Goal: Register for event/course: Register for event/course

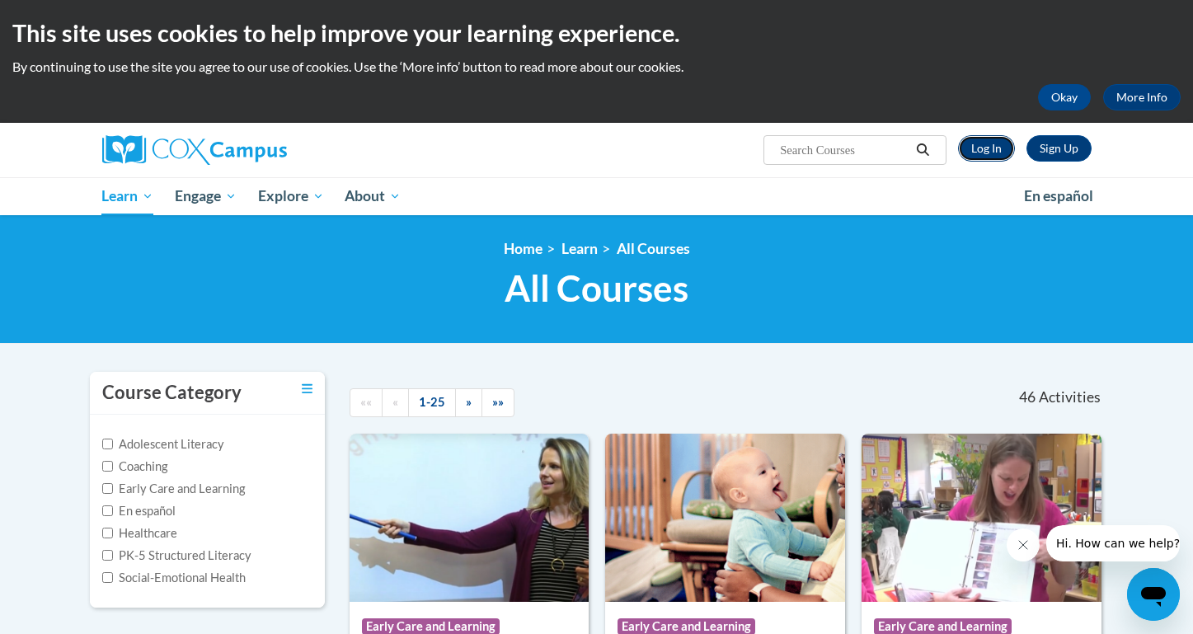
click at [1000, 149] on link "Log In" at bounding box center [986, 148] width 57 height 26
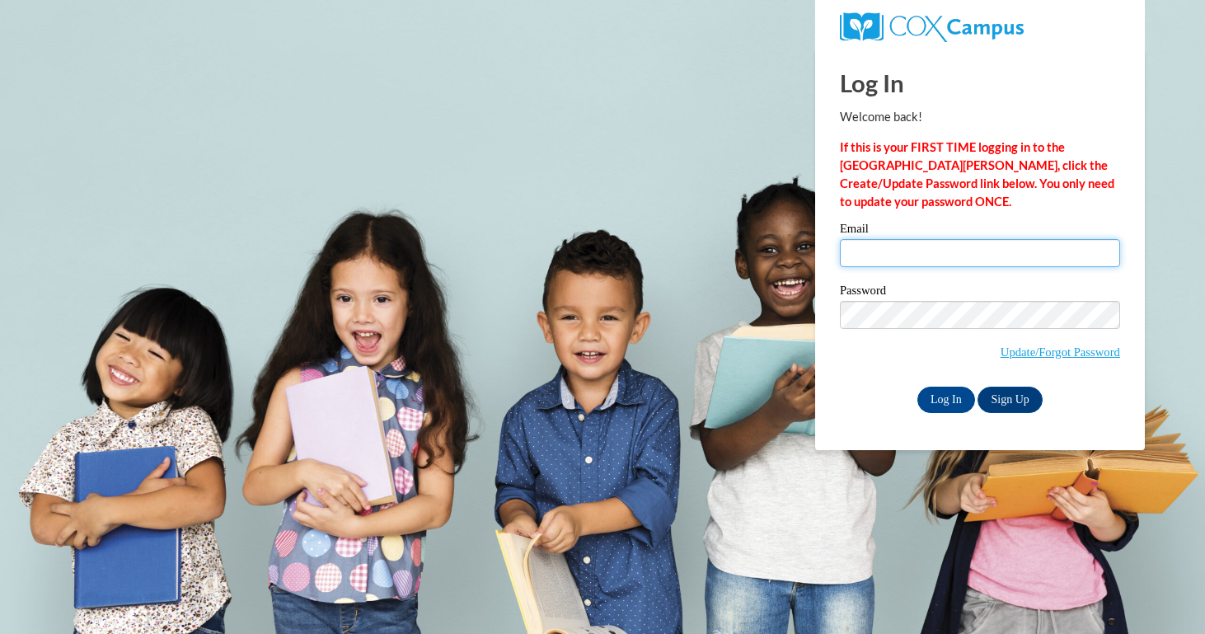
click at [934, 251] on input "Email" at bounding box center [980, 253] width 280 height 28
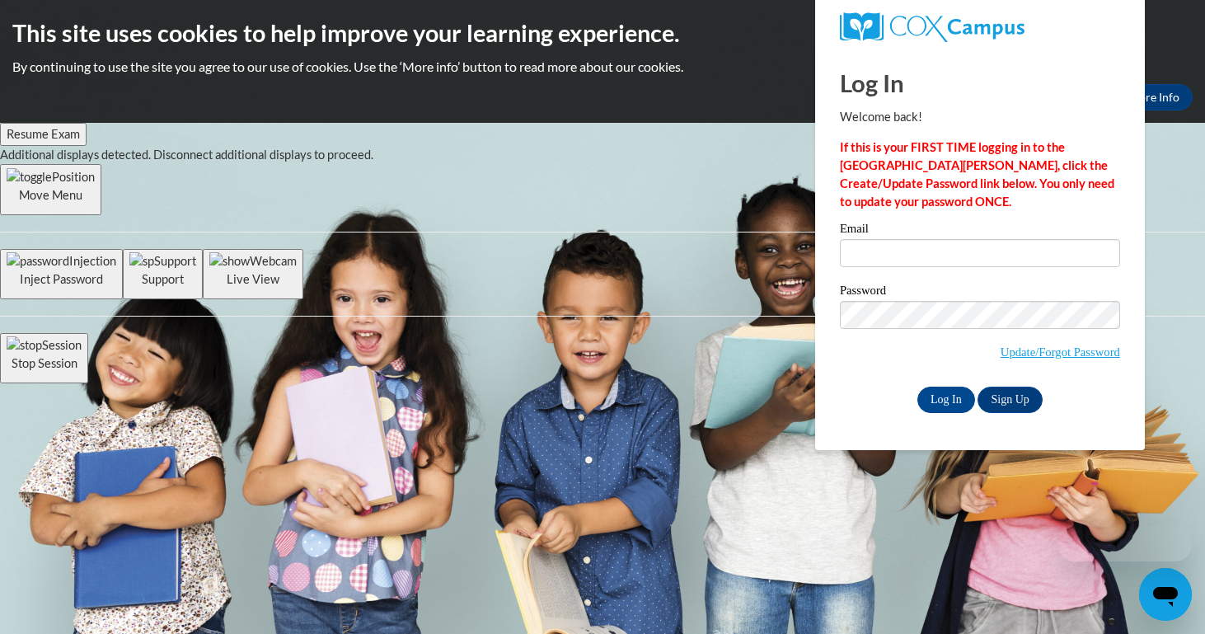
click at [1105, 407] on div "Log In Sign Up" at bounding box center [980, 400] width 280 height 26
click at [947, 396] on input "Log In" at bounding box center [946, 400] width 58 height 26
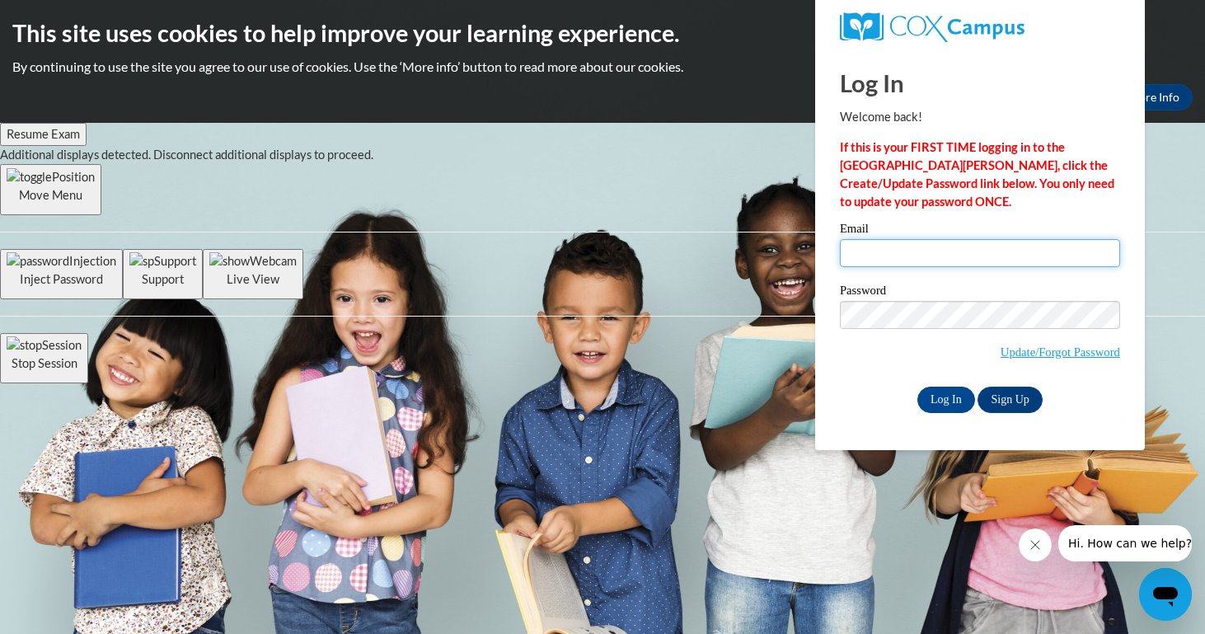
click at [871, 263] on input "Email" at bounding box center [980, 253] width 280 height 28
click at [907, 234] on label "Email" at bounding box center [980, 231] width 280 height 16
click at [907, 239] on input "Email" at bounding box center [980, 253] width 280 height 28
click at [924, 252] on input "Email" at bounding box center [980, 253] width 280 height 28
type input "schandra0815@gmail.com"
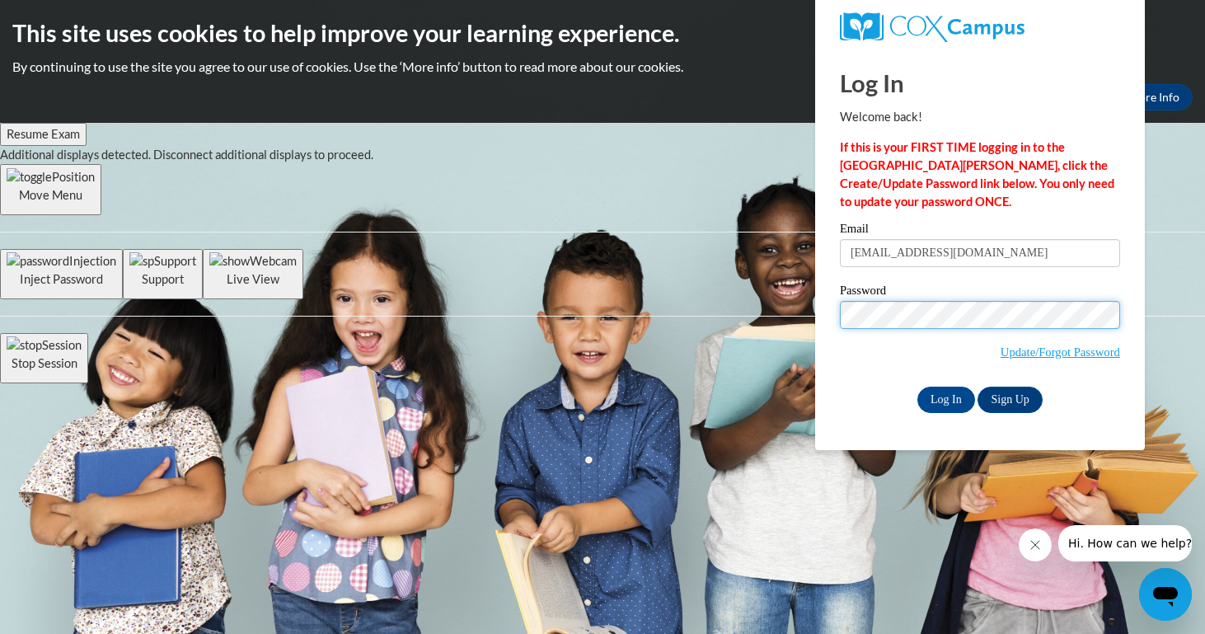
click at [917, 387] on input "Log In" at bounding box center [946, 400] width 58 height 26
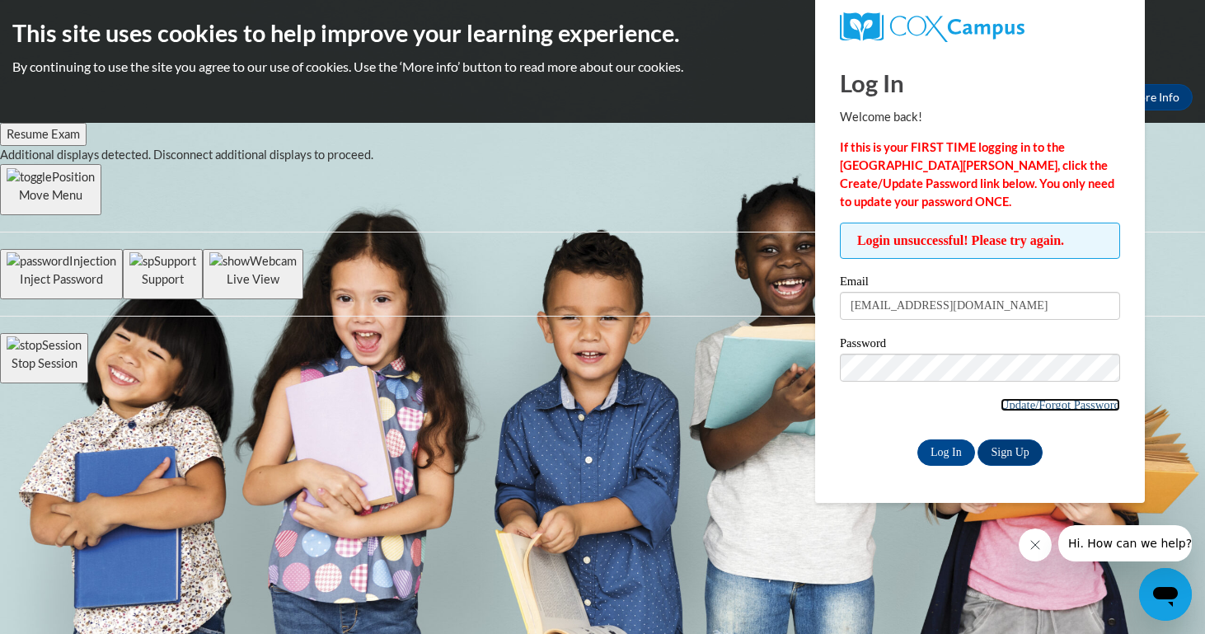
click at [1009, 401] on link "Update/Forgot Password" at bounding box center [1061, 404] width 120 height 13
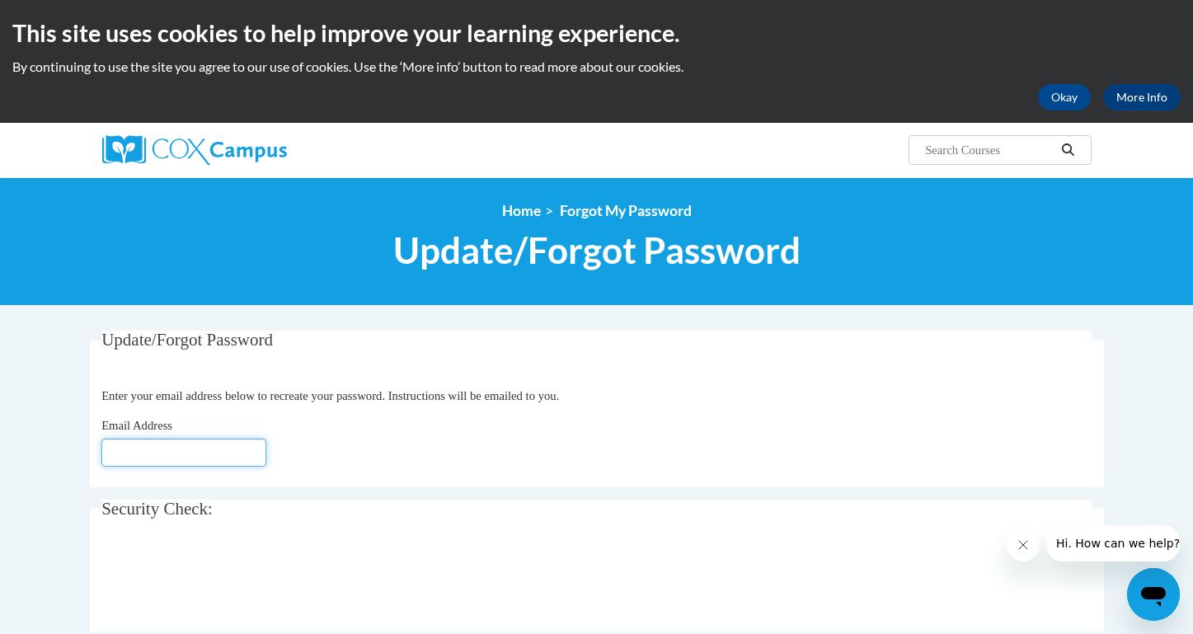
click at [232, 446] on input "Email Address" at bounding box center [183, 452] width 165 height 28
type input "schandra0815@gmail.com"
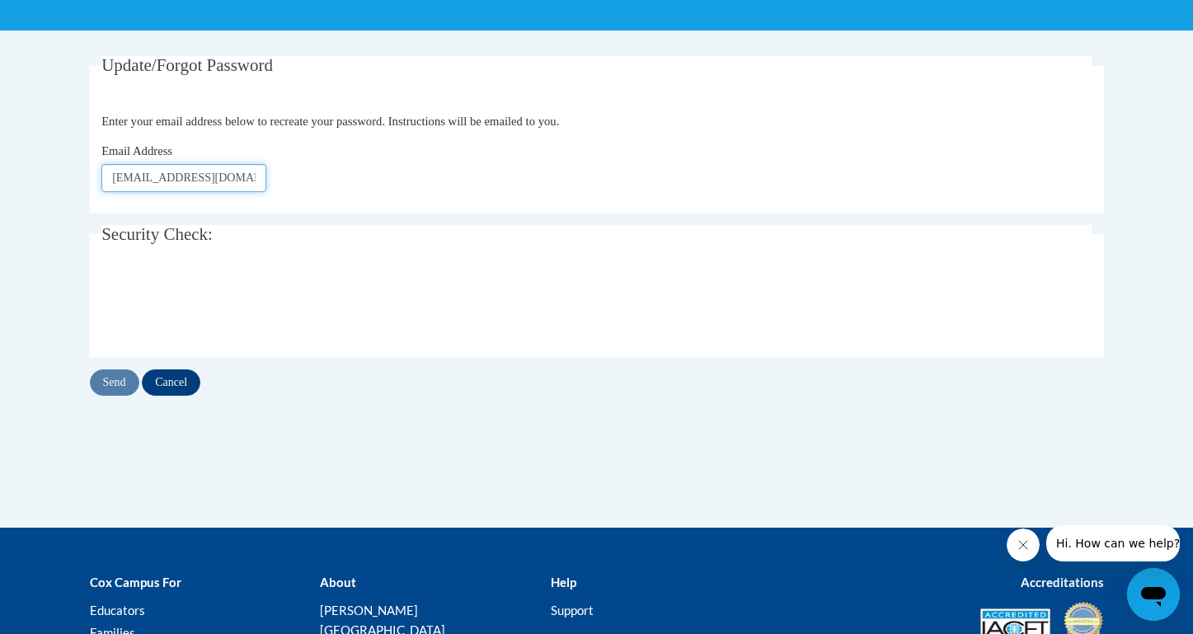
scroll to position [338, 0]
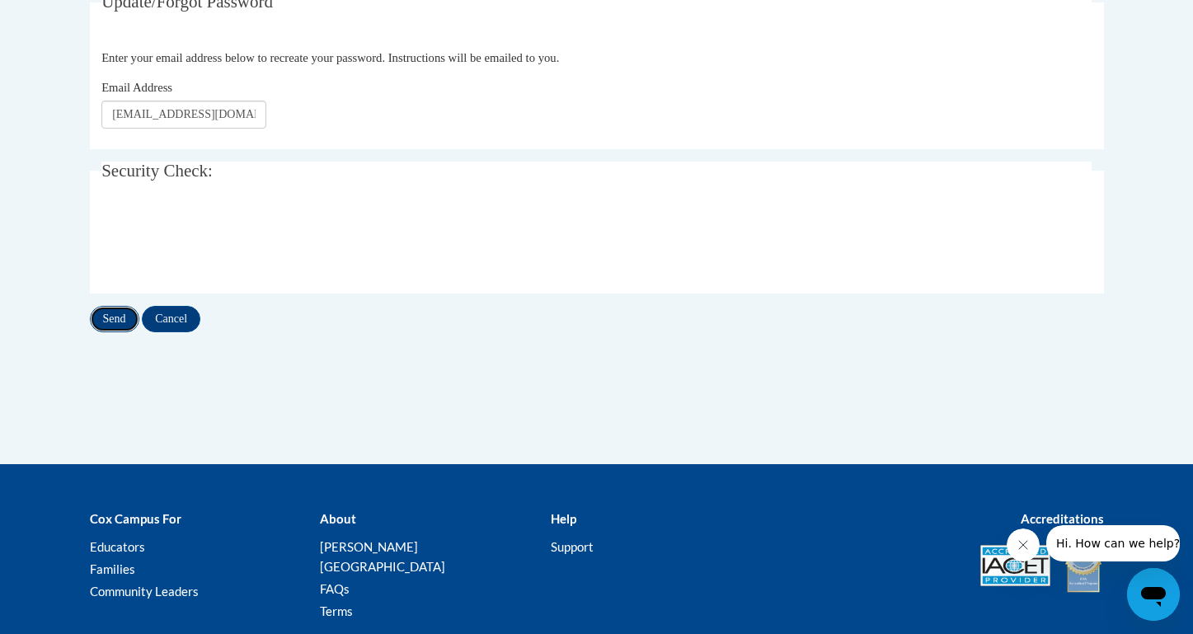
click at [111, 311] on input "Send" at bounding box center [114, 319] width 49 height 26
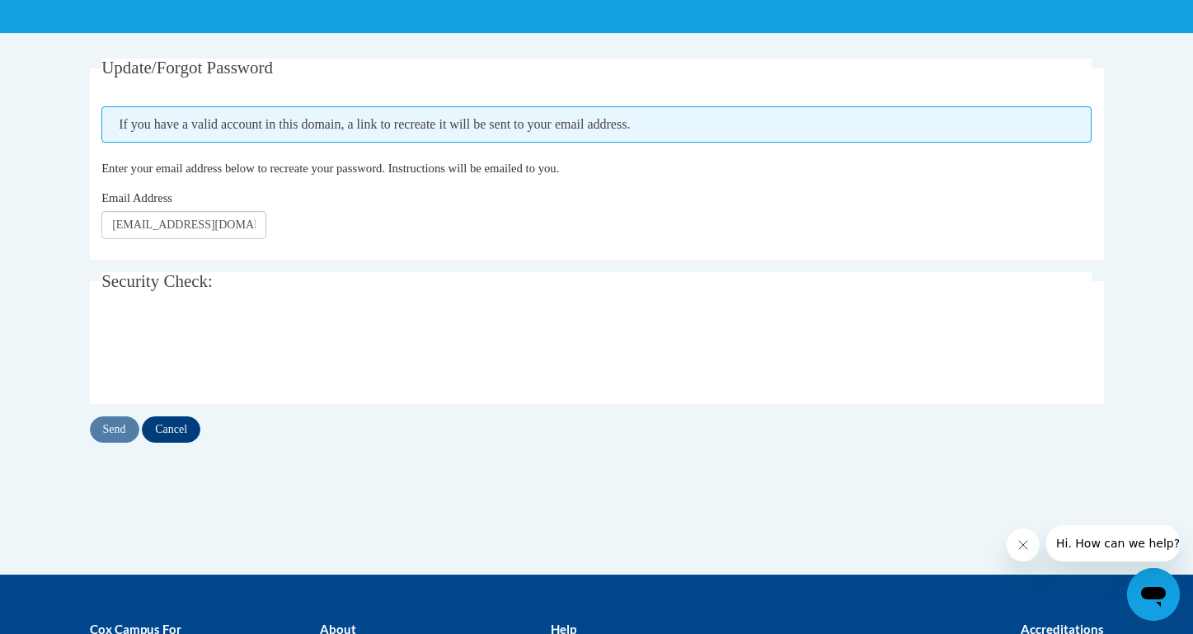
scroll to position [200, 0]
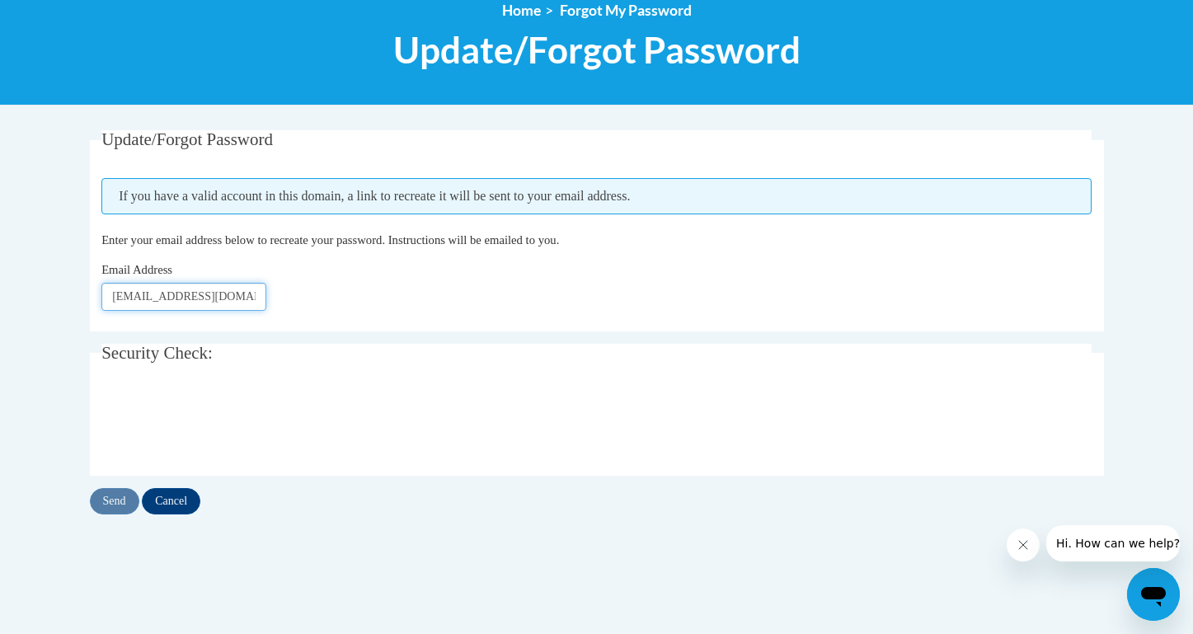
click at [216, 298] on input "[EMAIL_ADDRESS][DOMAIN_NAME]" at bounding box center [183, 297] width 165 height 28
click at [219, 298] on input "[EMAIL_ADDRESS][DOMAIN_NAME]" at bounding box center [183, 297] width 165 height 28
type input "[EMAIL_ADDRESS][DOMAIN_NAME]"
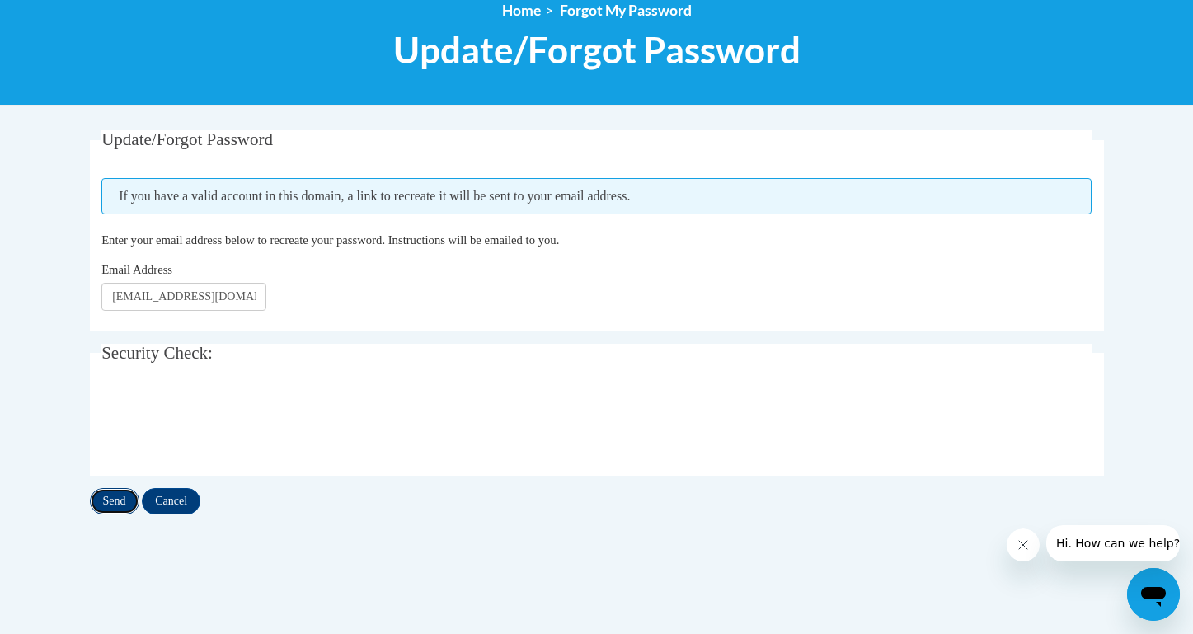
click at [115, 490] on input "Send" at bounding box center [114, 501] width 49 height 26
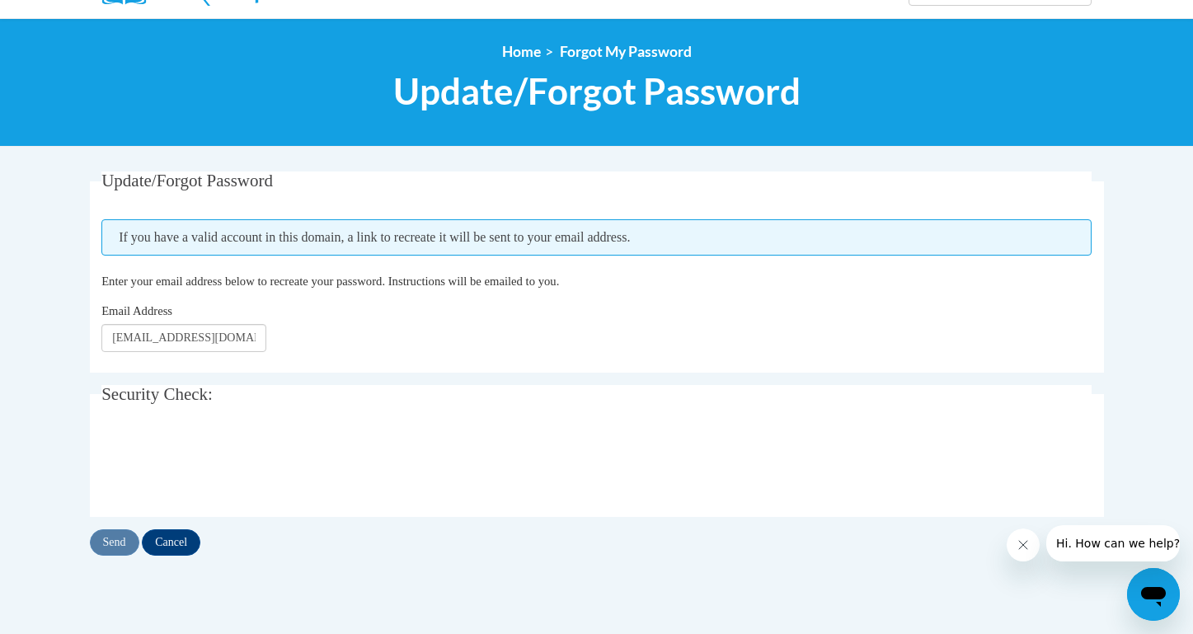
scroll to position [160, 0]
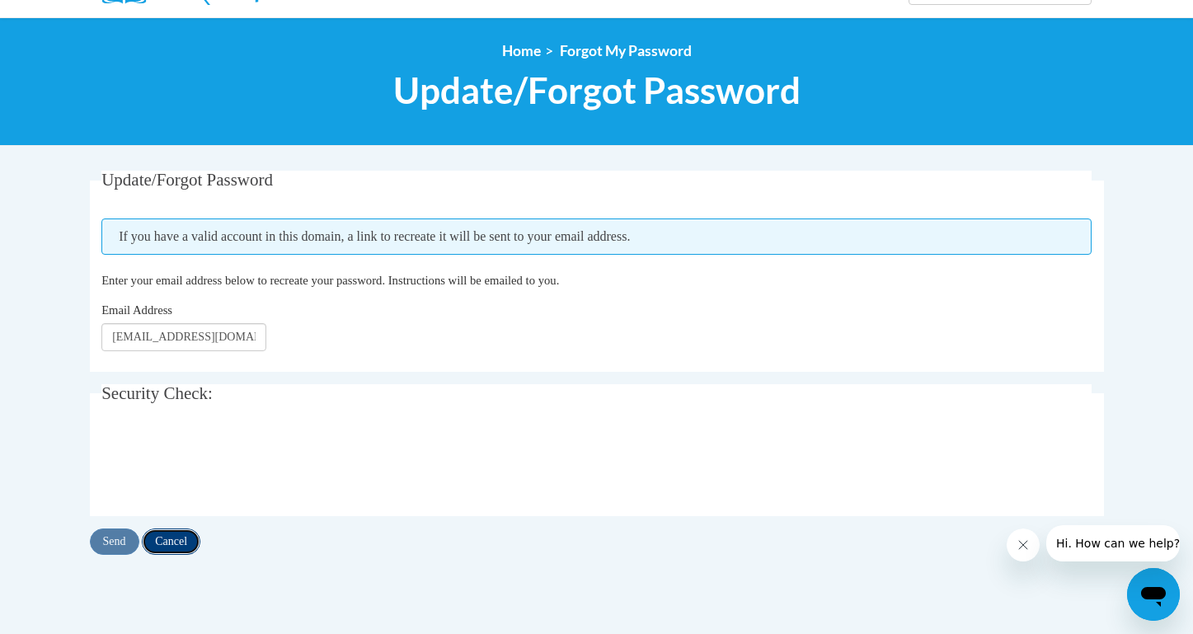
click at [162, 538] on input "Cancel" at bounding box center [171, 541] width 59 height 26
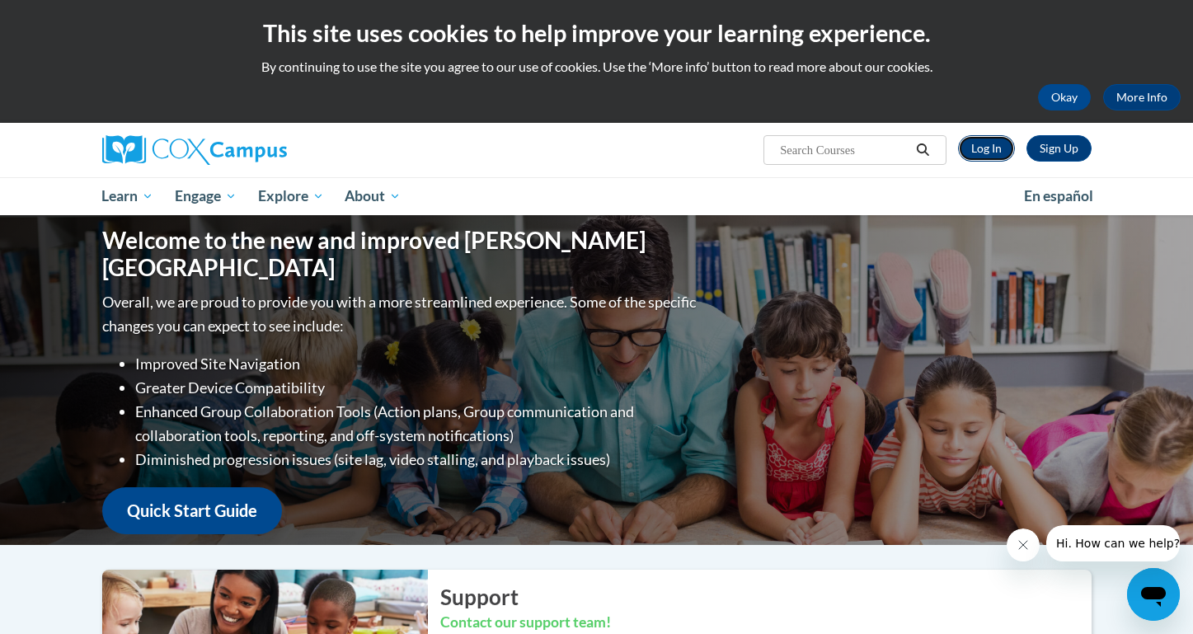
click at [982, 152] on link "Log In" at bounding box center [986, 148] width 57 height 26
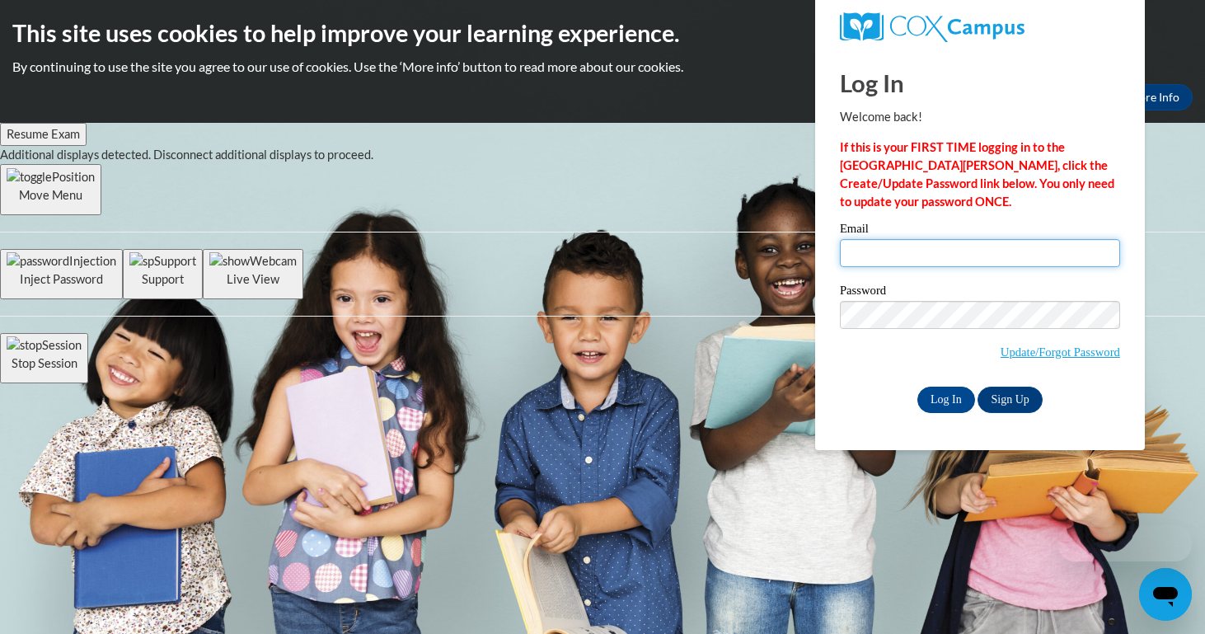
click at [954, 257] on input "Email" at bounding box center [980, 253] width 280 height 28
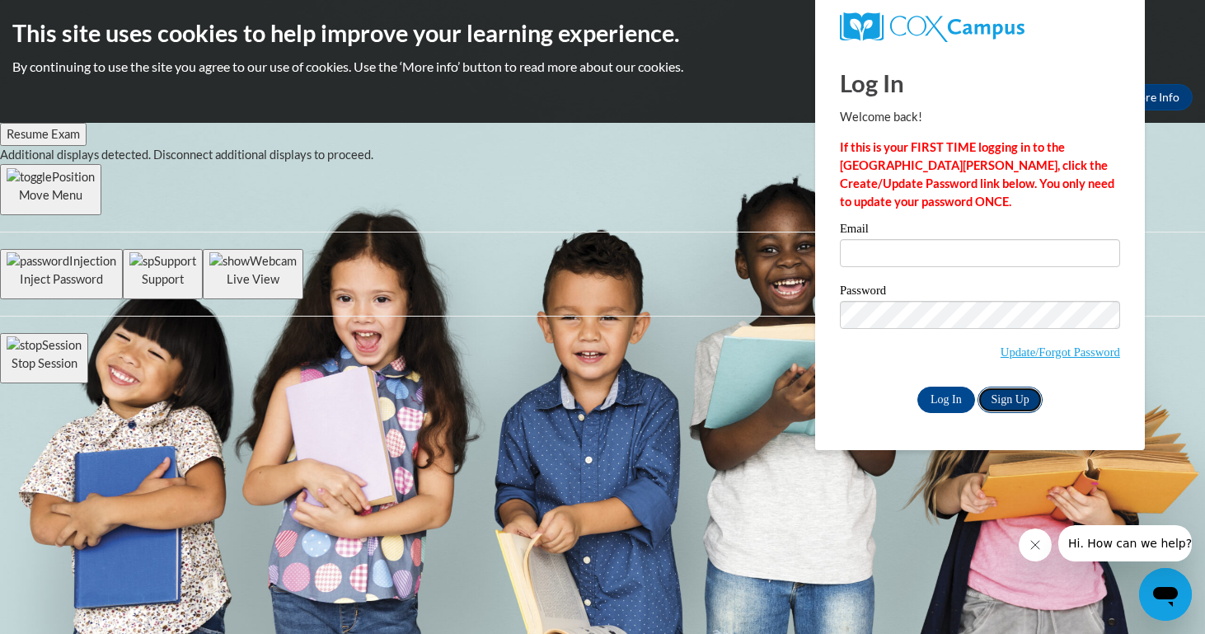
click at [1002, 395] on link "Sign Up" at bounding box center [1009, 400] width 64 height 26
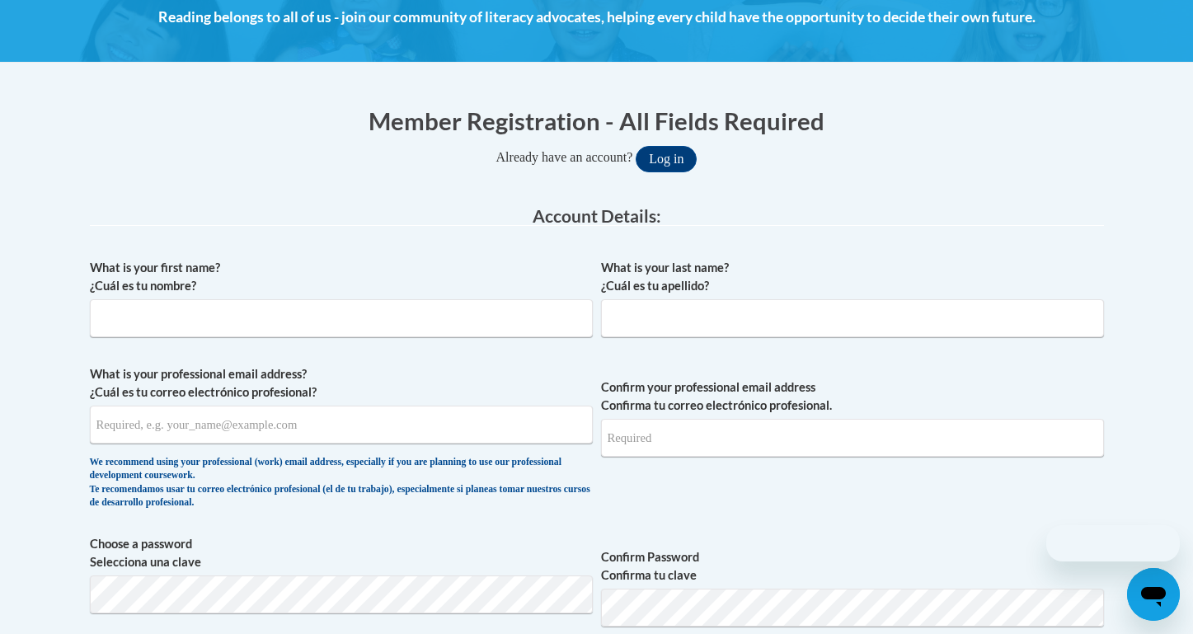
scroll to position [326, 0]
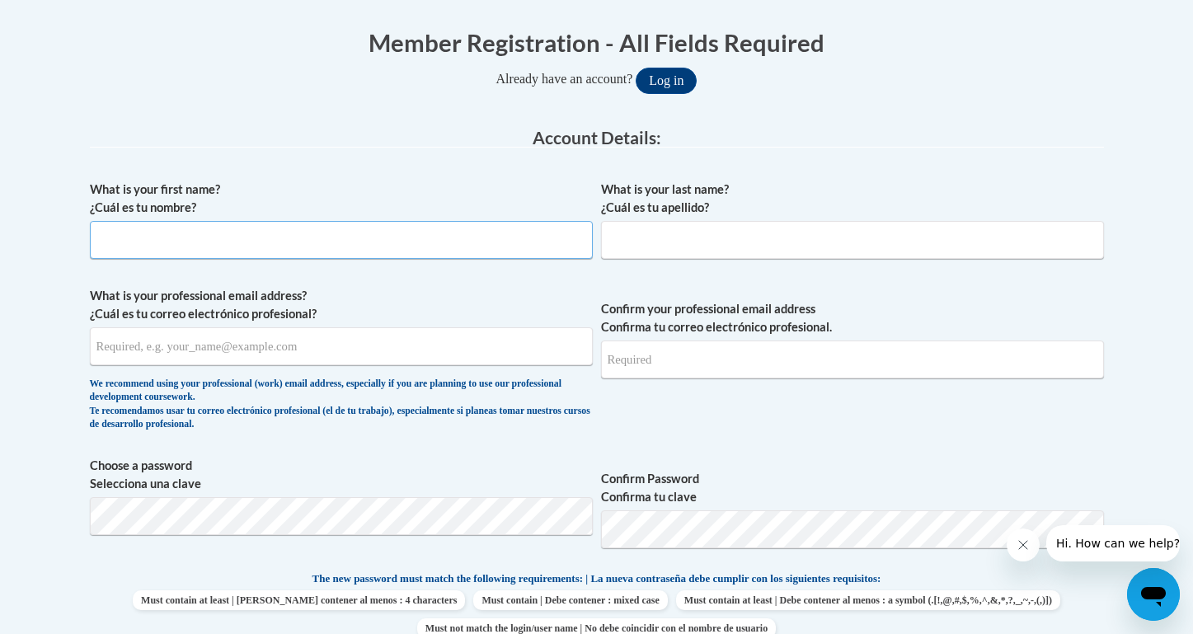
click at [396, 244] on input "What is your first name? ¿Cuál es tu nombre?" at bounding box center [341, 240] width 503 height 38
type input "Sia"
type input "Chandra"
type input "schandra0815@gmail.com"
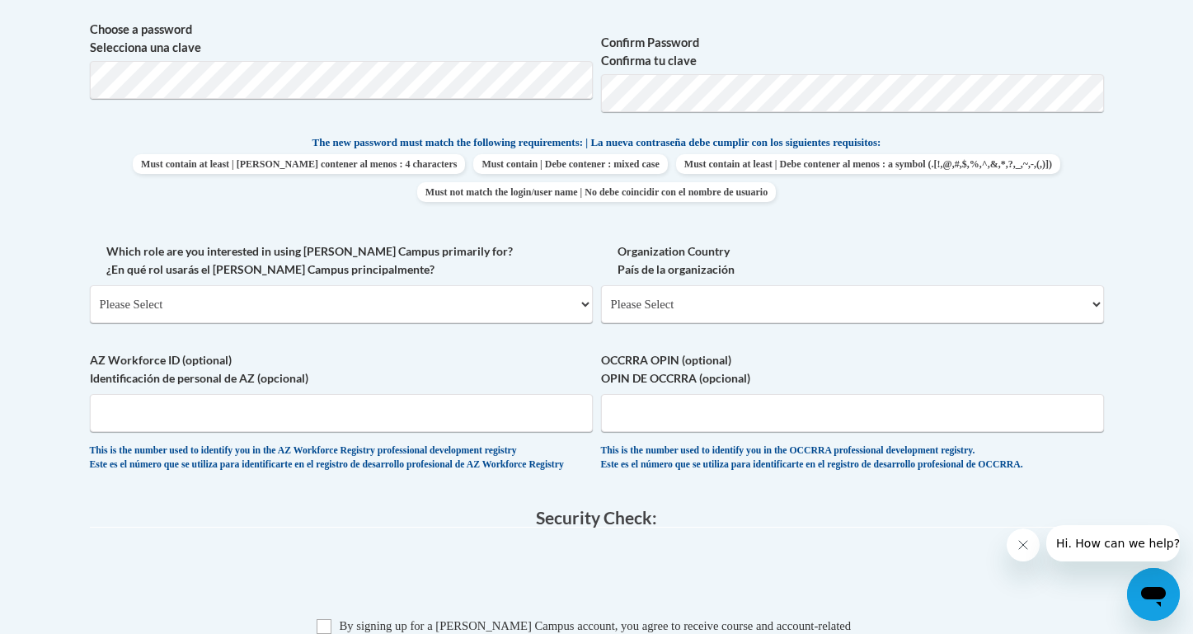
scroll to position [815, 0]
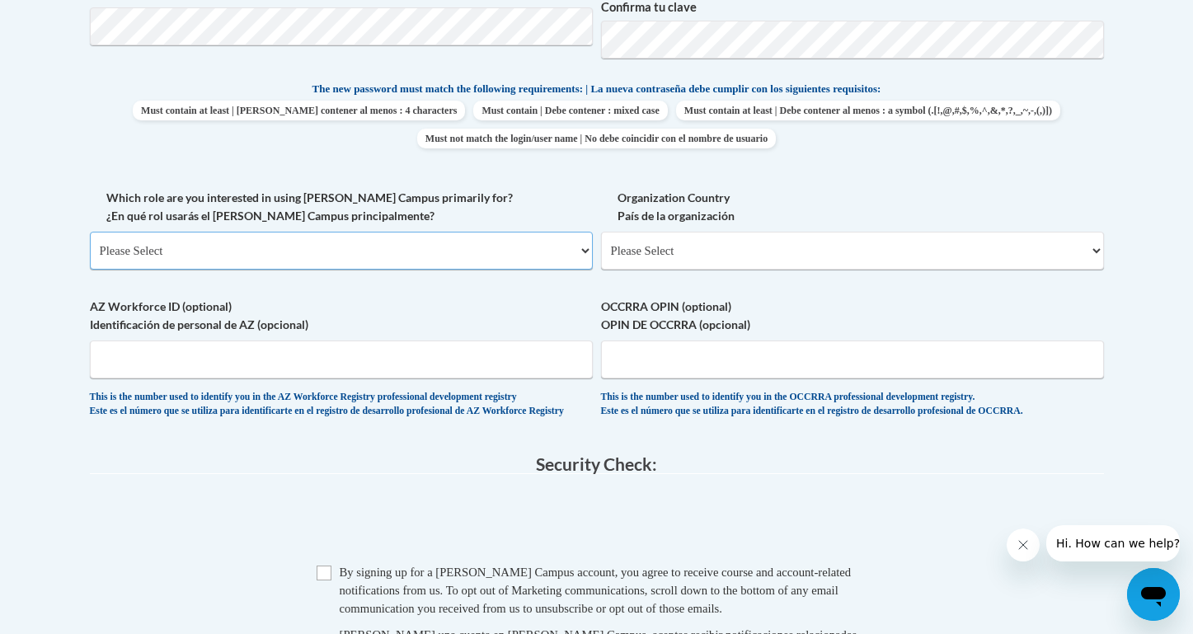
click at [384, 244] on select "Please Select College/University | Colegio/Universidad Community/Nonprofit Part…" at bounding box center [341, 251] width 503 height 38
select select "5a18ea06-2b54-4451-96f2-d152daf9eac5"
click at [90, 232] on select "Please Select College/University | Colegio/Universidad Community/Nonprofit Part…" at bounding box center [341, 251] width 503 height 38
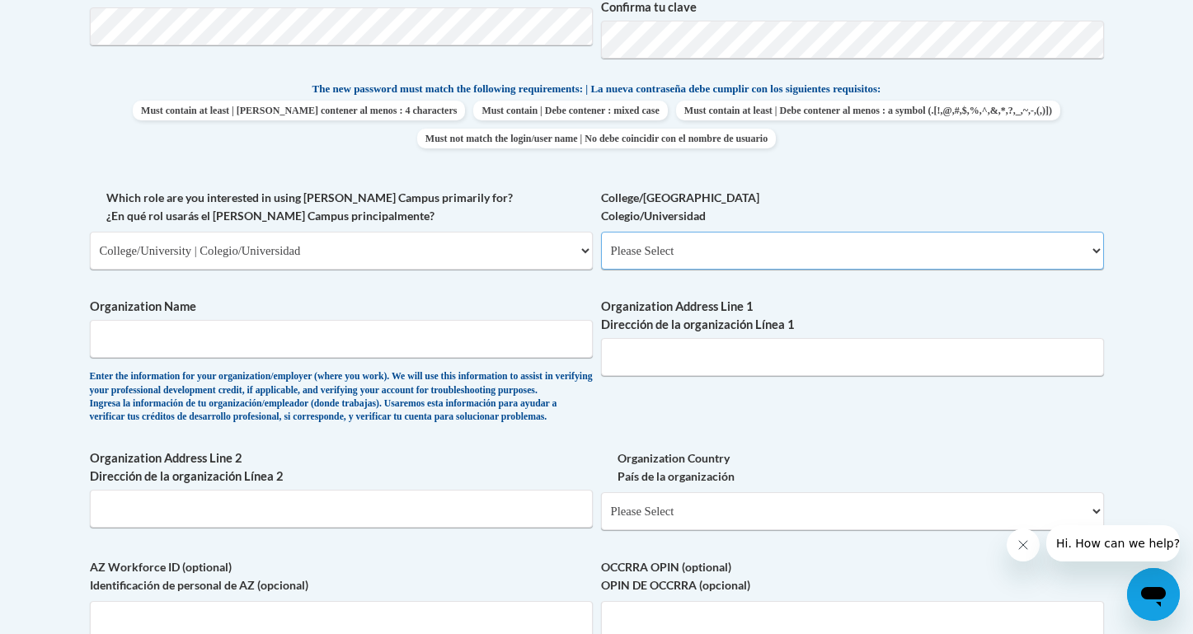
click at [646, 247] on select "Please Select College/University Staff | Empleado universitario College/Univers…" at bounding box center [852, 251] width 503 height 38
select select "99b32b07-cffc-426c-8bf6-0cd77760d84b"
click at [601, 232] on select "Please Select College/University Staff | Empleado universitario College/Univers…" at bounding box center [852, 251] width 503 height 38
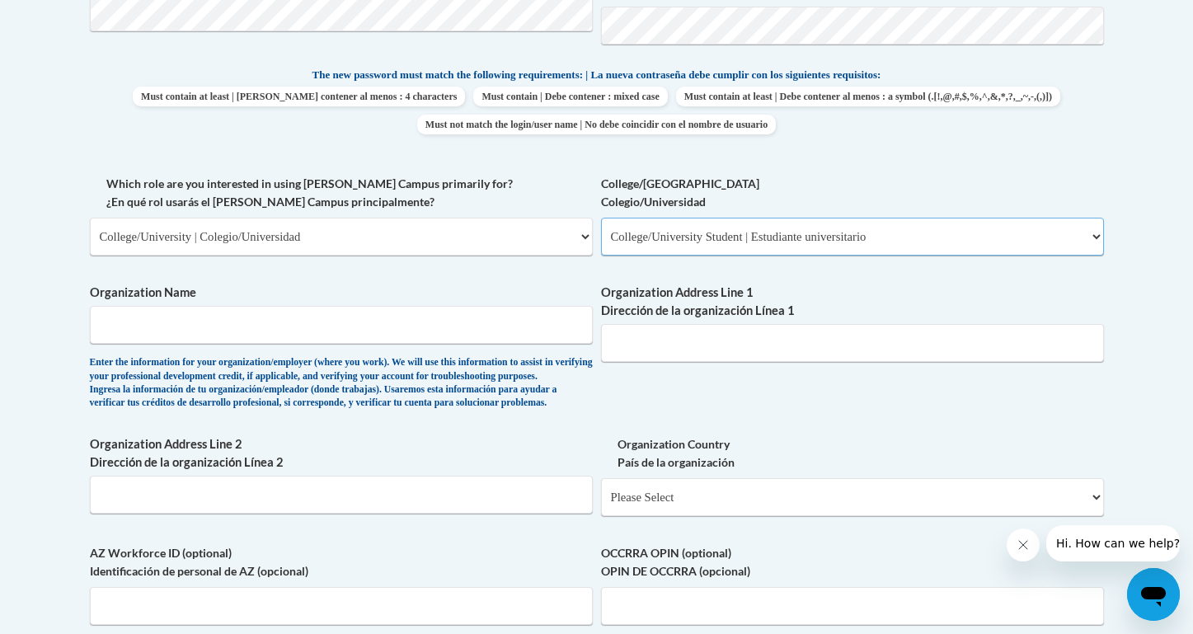
scroll to position [831, 0]
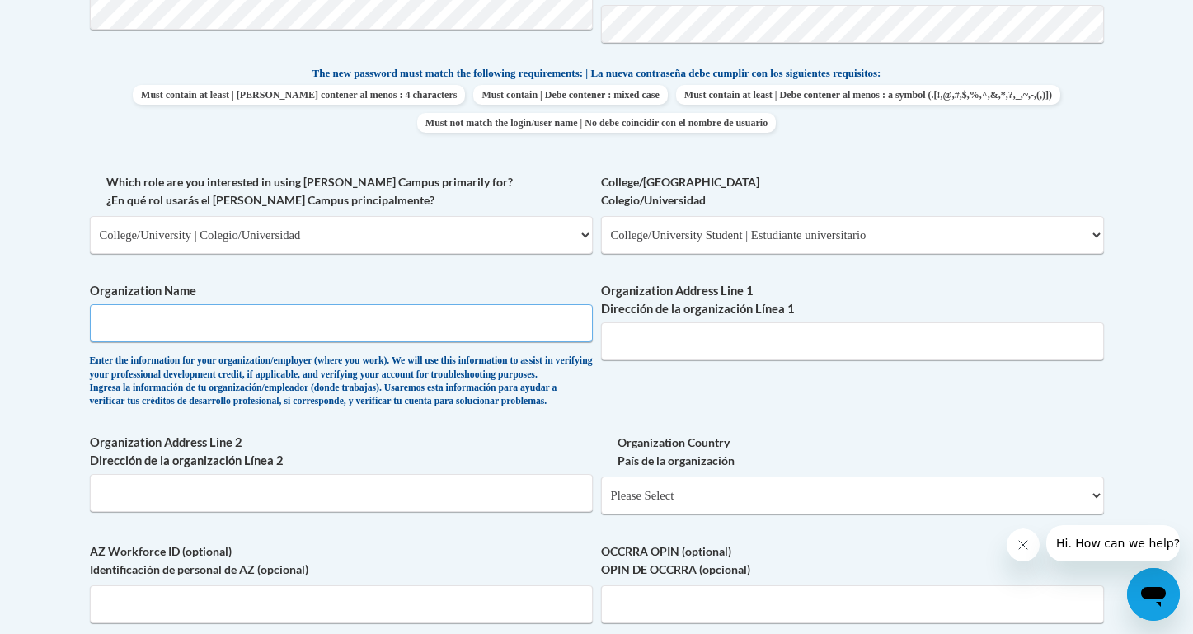
click at [471, 335] on input "Organization Name" at bounding box center [341, 323] width 503 height 38
click at [306, 326] on input "Organization Name" at bounding box center [341, 323] width 503 height 38
click at [255, 329] on input "Organization Name" at bounding box center [341, 323] width 503 height 38
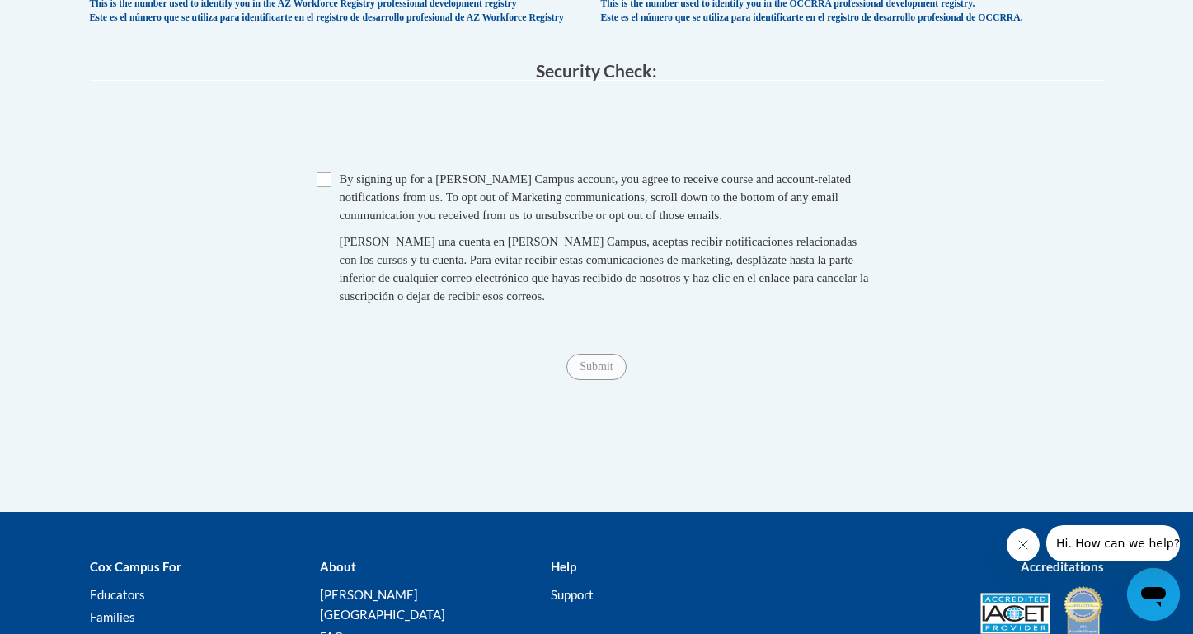
scroll to position [1327, 0]
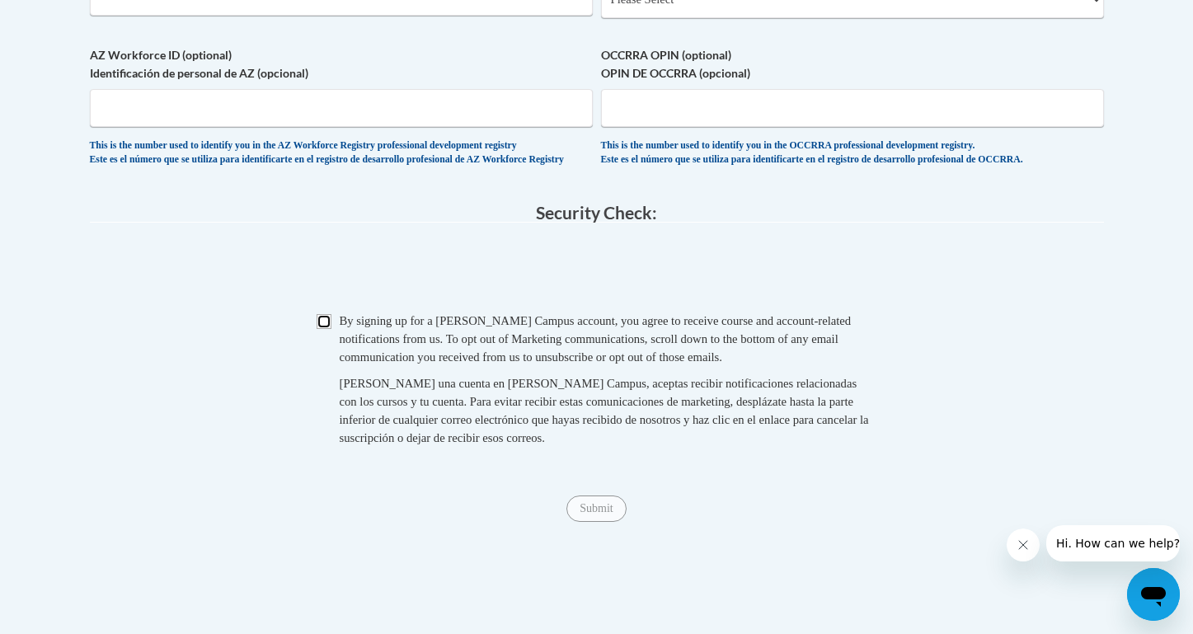
click at [325, 329] on input "Checkbox" at bounding box center [323, 321] width 15 height 15
checkbox input "true"
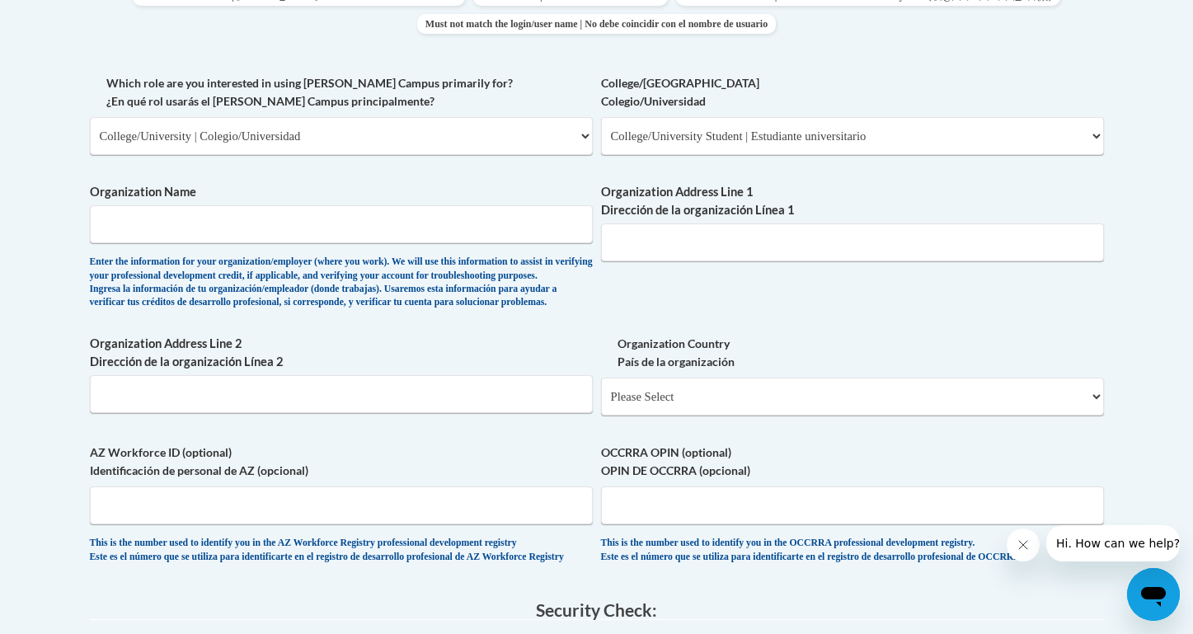
scroll to position [733, 0]
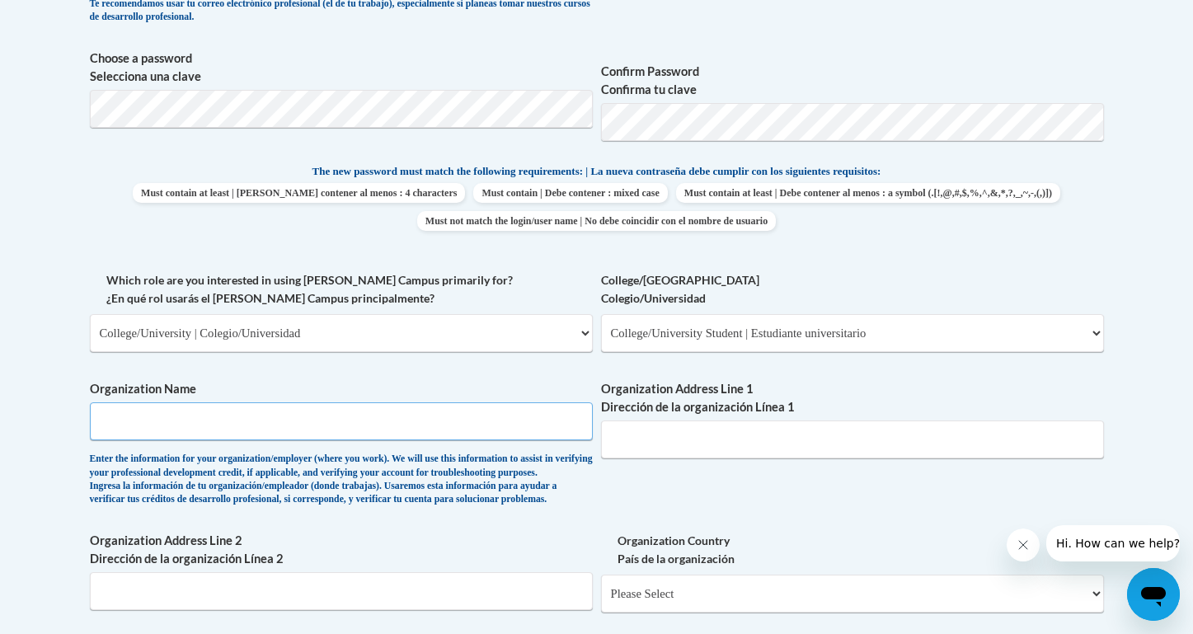
click at [484, 417] on input "Organization Name" at bounding box center [341, 421] width 503 height 38
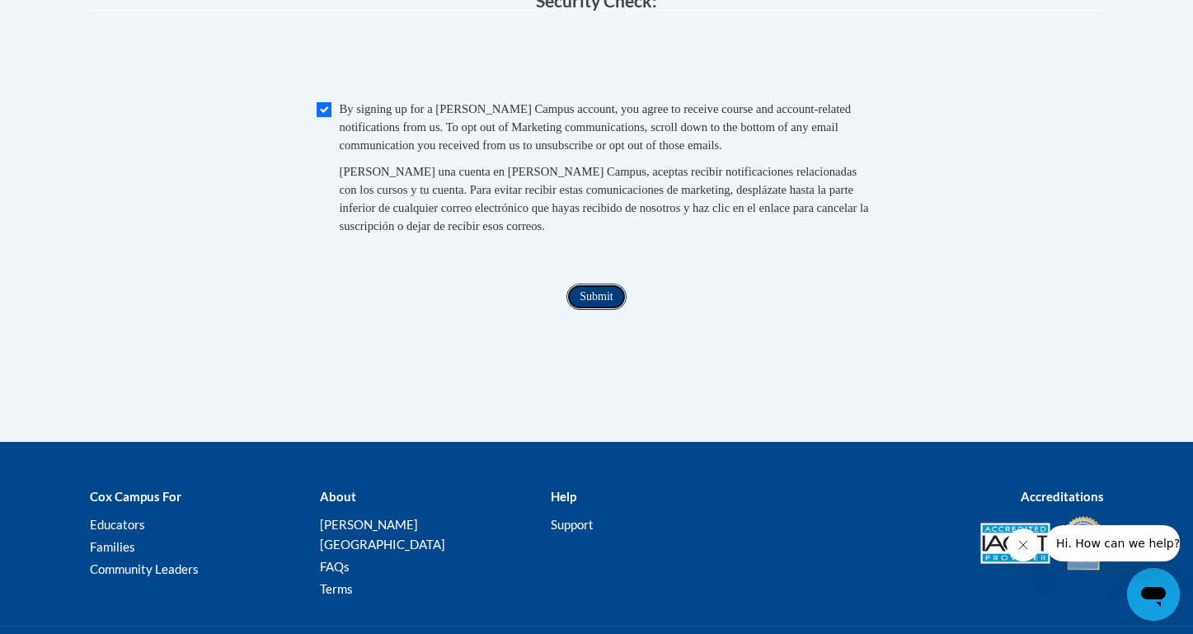
click at [579, 310] on input "Submit" at bounding box center [595, 297] width 59 height 26
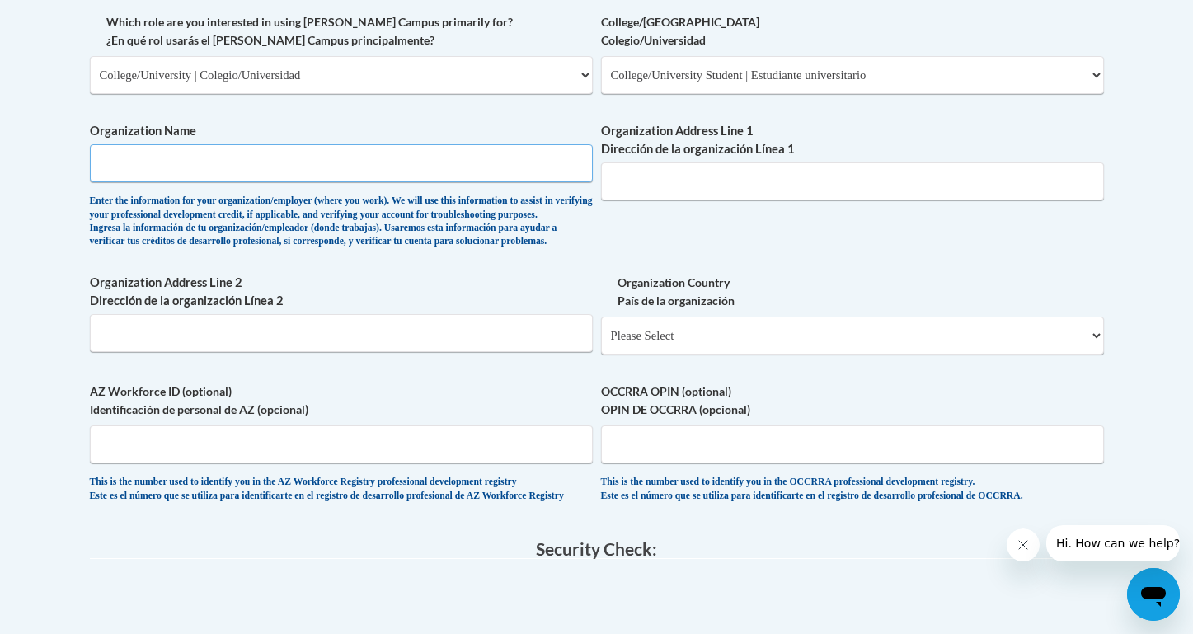
scroll to position [977, 0]
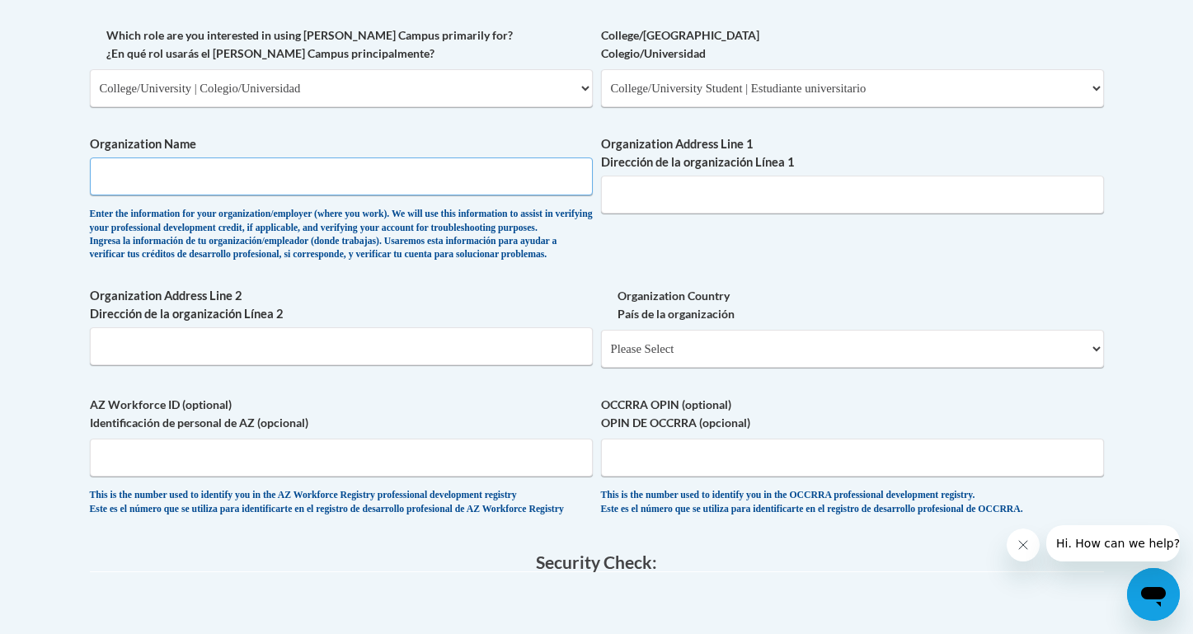
click at [402, 194] on input "Organization Name" at bounding box center [341, 176] width 503 height 38
click at [398, 177] on input "Organization Name" at bounding box center [341, 176] width 503 height 38
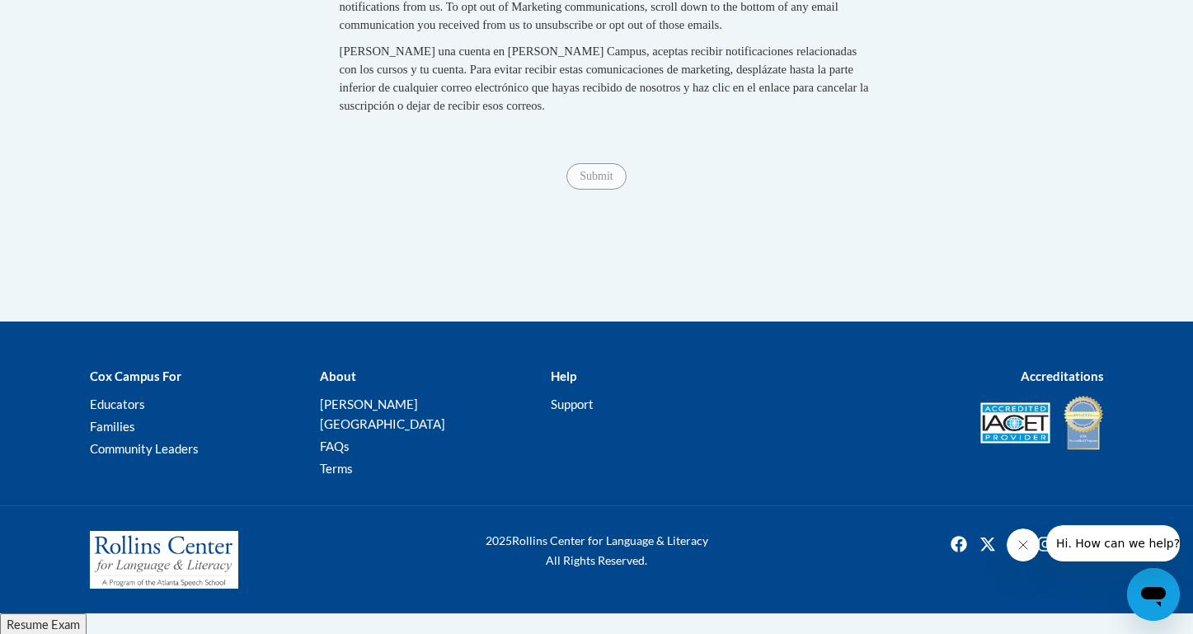
type input "university of north georgia"
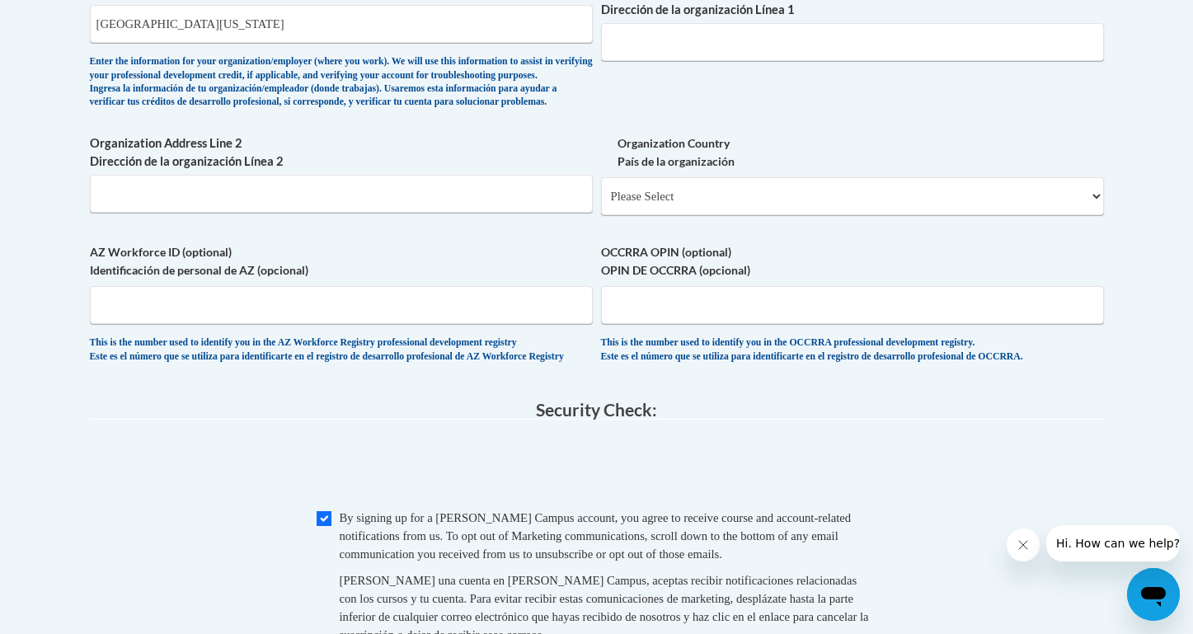
scroll to position [938, 0]
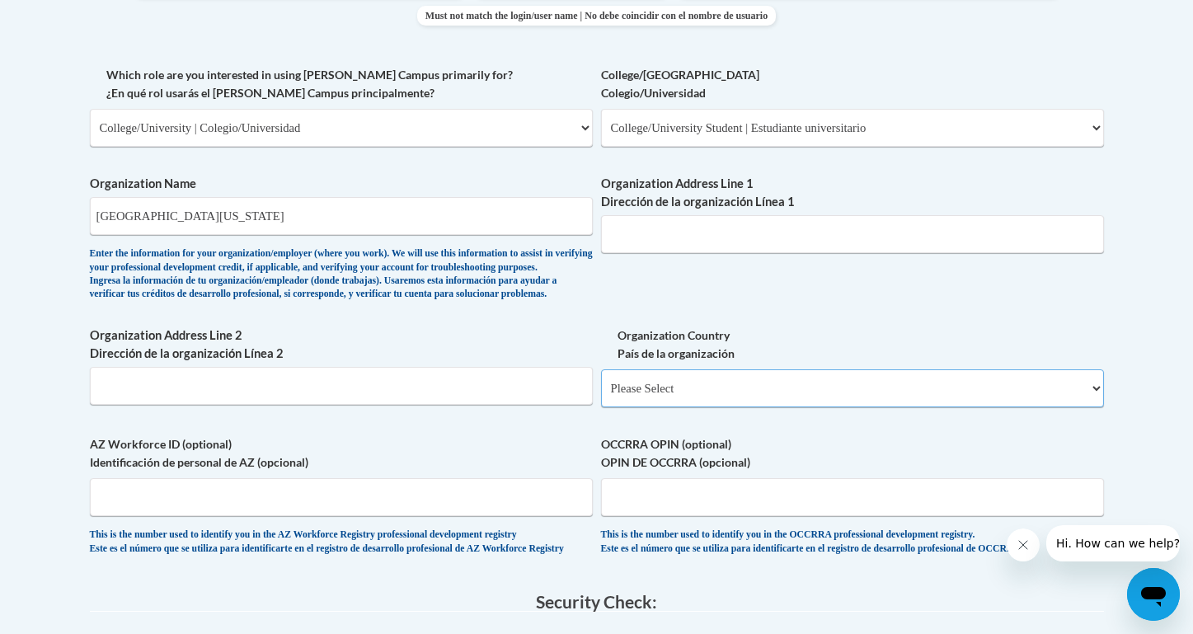
click at [677, 406] on select "Please Select United States | Estados Unidos Outside of the United States | Fue…" at bounding box center [852, 388] width 503 height 38
select select "ad49bcad-a171-4b2e-b99c-48b446064914"
click at [601, 396] on select "Please Select United States | Estados Unidos Outside of the United States | Fue…" at bounding box center [852, 388] width 503 height 38
select select
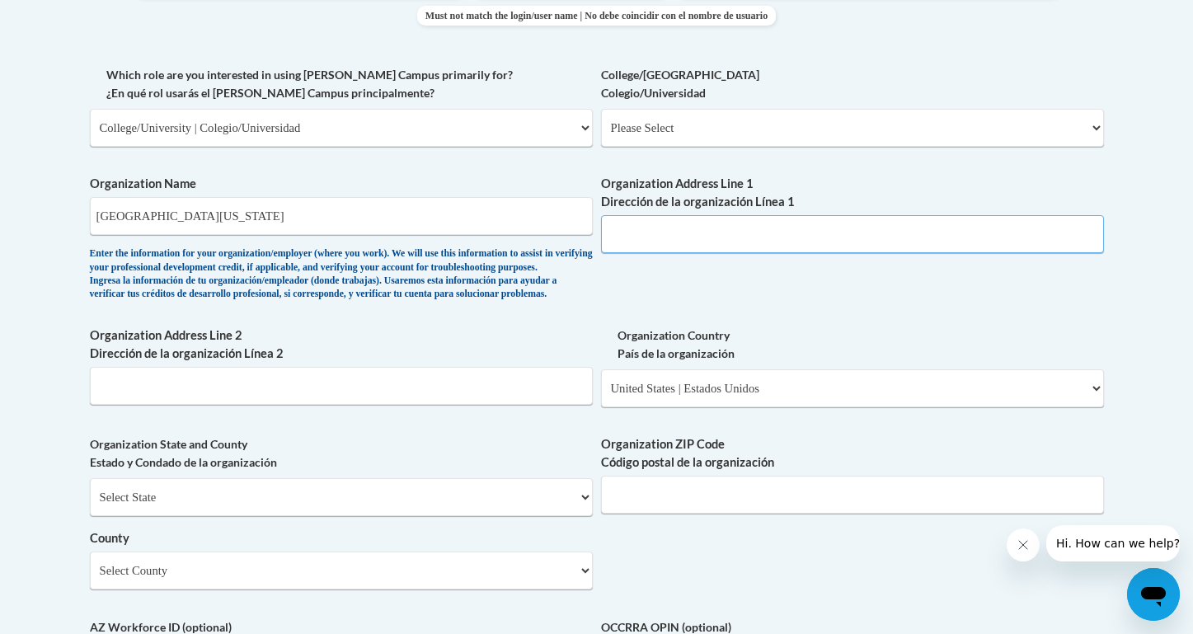
click at [747, 228] on input "Organization Address Line 1 Dirección de la organización Línea 1" at bounding box center [852, 234] width 503 height 38
paste input "Address: 3820 Mundy Mill Rd, Oakwood, GA 30566"
drag, startPoint x: 661, startPoint y: 236, endPoint x: 591, endPoint y: 228, distance: 70.4
click at [599, 241] on div "What is your first name? ¿Cuál es tu nombre? Sia What is your last name? ¿Cuál …" at bounding box center [597, 157] width 1014 height 1195
click at [658, 237] on input "Address: 3820 Mundy Mill Rd, Oakwood, GA 30566" at bounding box center [852, 234] width 503 height 38
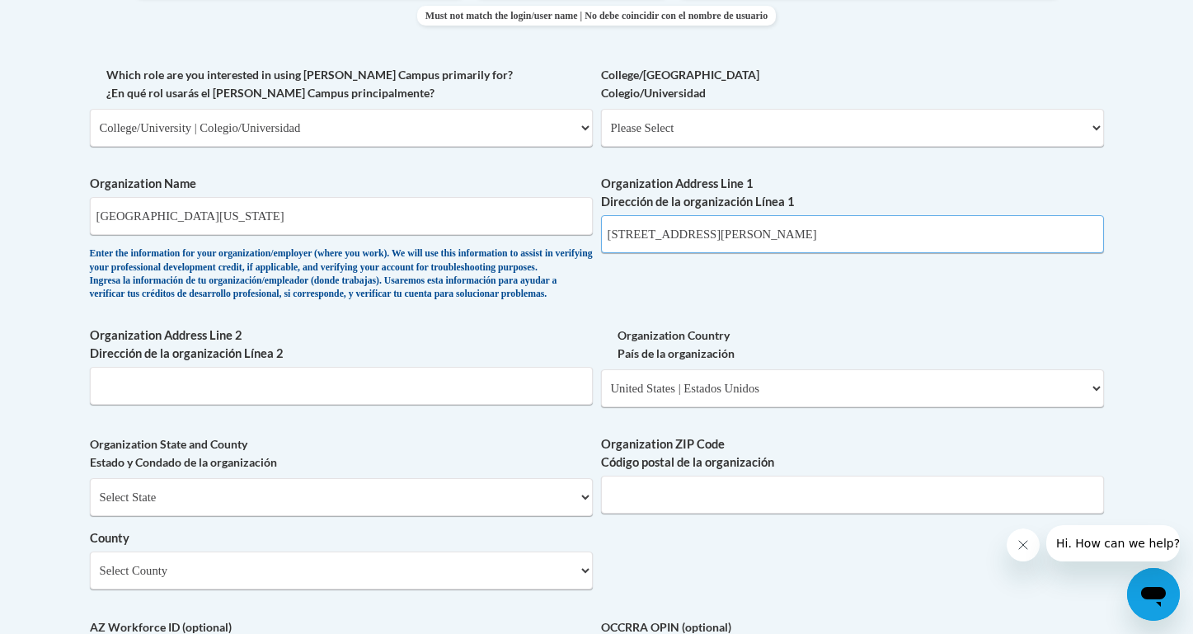
type input "3820 Mundy Mill Rd, Oakwood, GA 30566"
click at [394, 516] on select "Select State Alabama Alaska Arizona Arkansas California Colorado Connecticut De…" at bounding box center [341, 497] width 503 height 38
select select "Georgia"
click at [90, 505] on select "Select State Alabama Alaska Arizona Arkansas California Colorado Connecticut De…" at bounding box center [341, 497] width 503 height 38
click at [655, 513] on input "Organization ZIP Code Código postal de la organización" at bounding box center [852, 495] width 503 height 38
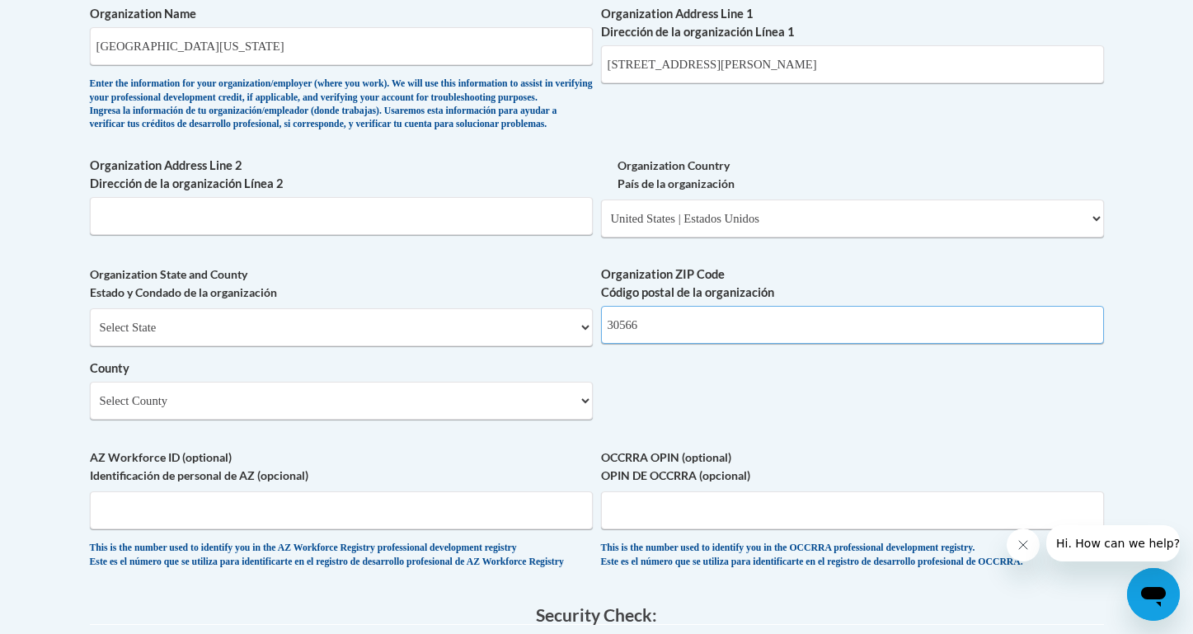
scroll to position [1107, 0]
type input "30566"
click at [336, 433] on div "Organization State and County Estado y Condado de la organización Select State …" at bounding box center [341, 349] width 503 height 166
click at [329, 420] on select "Select County Appling Atkinson Bacon Baker Baldwin Banks Barrow Bartow Ben Hill…" at bounding box center [341, 401] width 503 height 38
click at [90, 410] on select "Select County Appling Atkinson Bacon Baker Baldwin Banks Barrow Bartow Ben Hill…" at bounding box center [341, 401] width 503 height 38
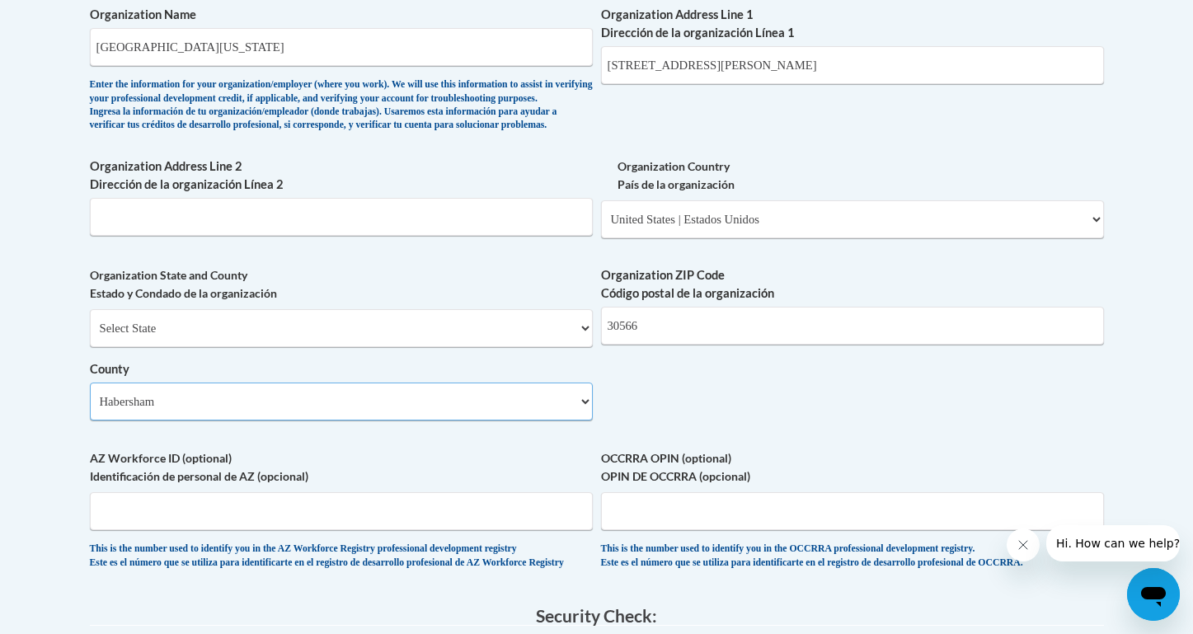
click at [329, 420] on select "Select County Appling Atkinson Bacon Baker Baldwin Banks Barrow Bartow Ben Hill…" at bounding box center [341, 401] width 503 height 38
select select "Hall"
click at [90, 410] on select "Select County Appling Atkinson Bacon Baker Baldwin Banks Barrow Bartow Ben Hill…" at bounding box center [341, 401] width 503 height 38
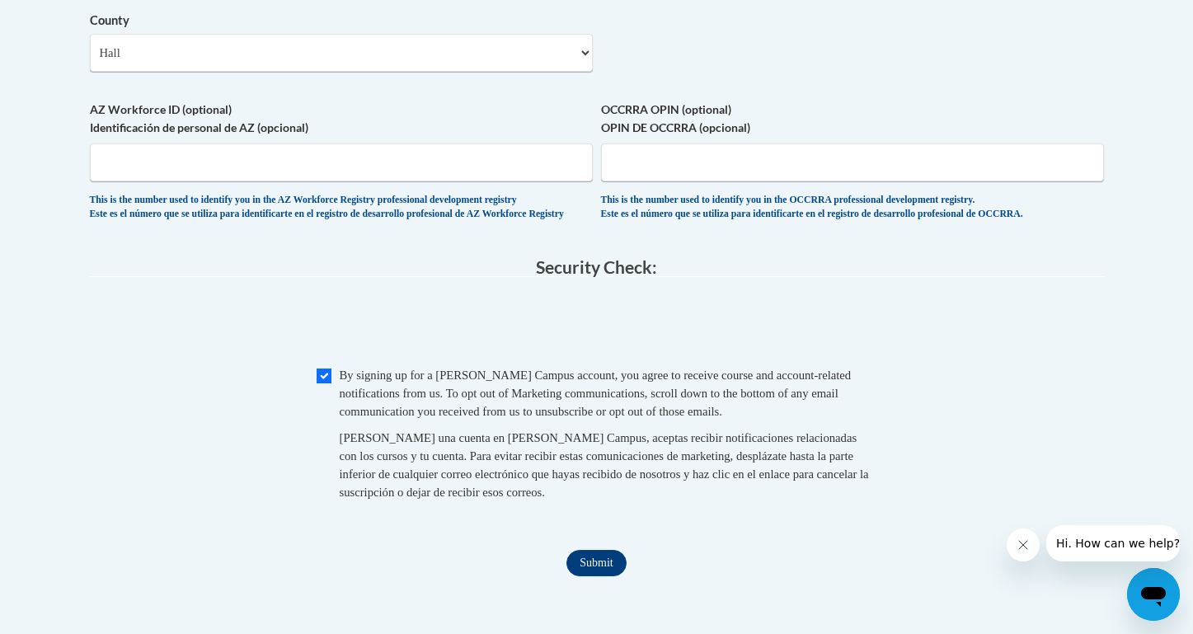
scroll to position [1550, 0]
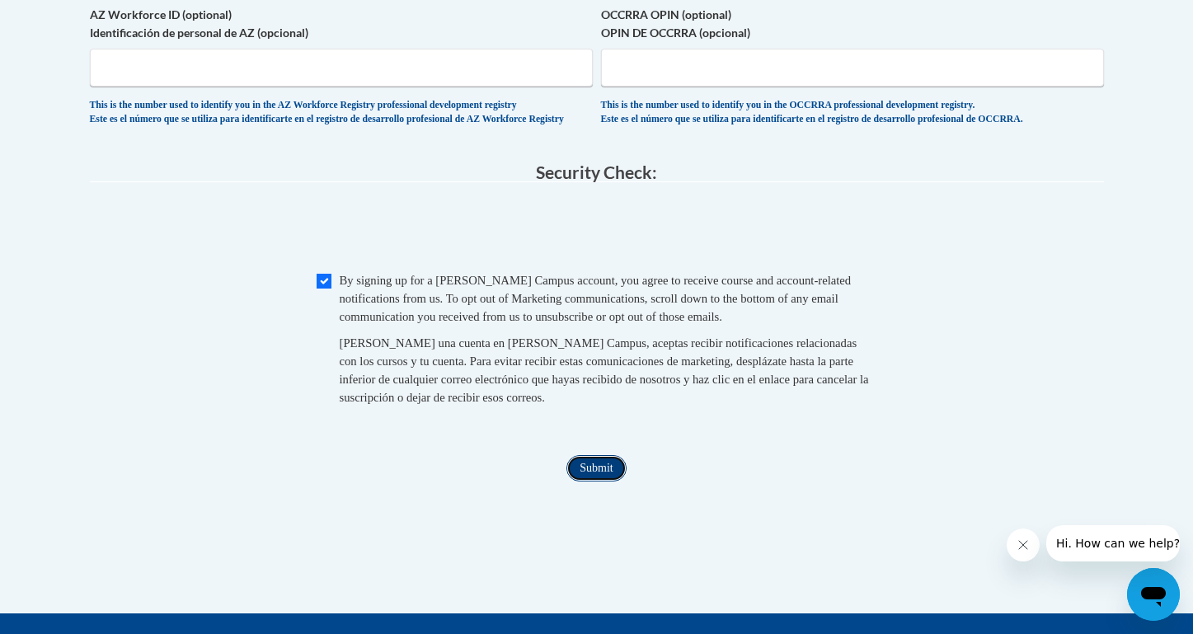
click at [594, 481] on input "Submit" at bounding box center [595, 468] width 59 height 26
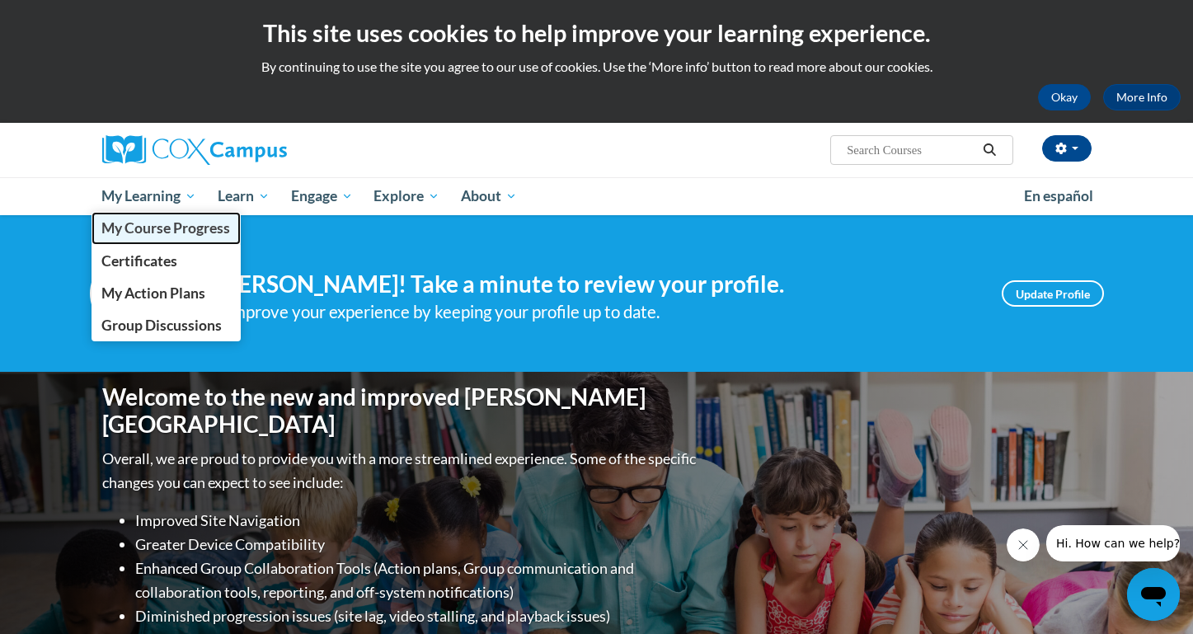
click at [180, 240] on link "My Course Progress" at bounding box center [166, 228] width 150 height 32
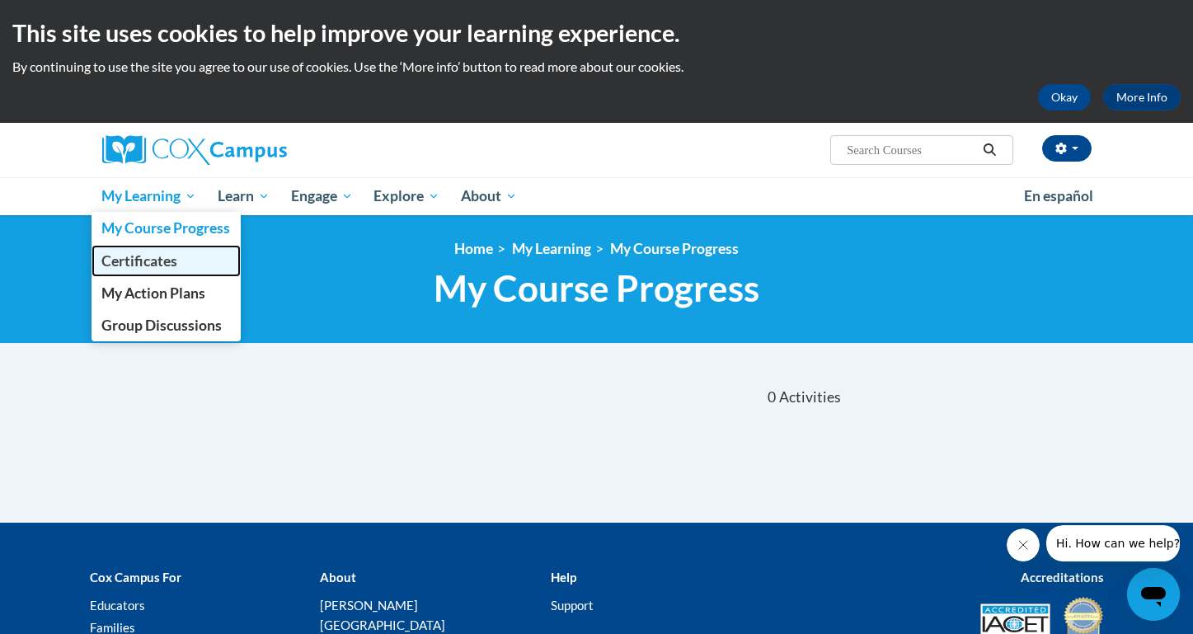
click at [171, 253] on span "Certificates" at bounding box center [139, 260] width 76 height 17
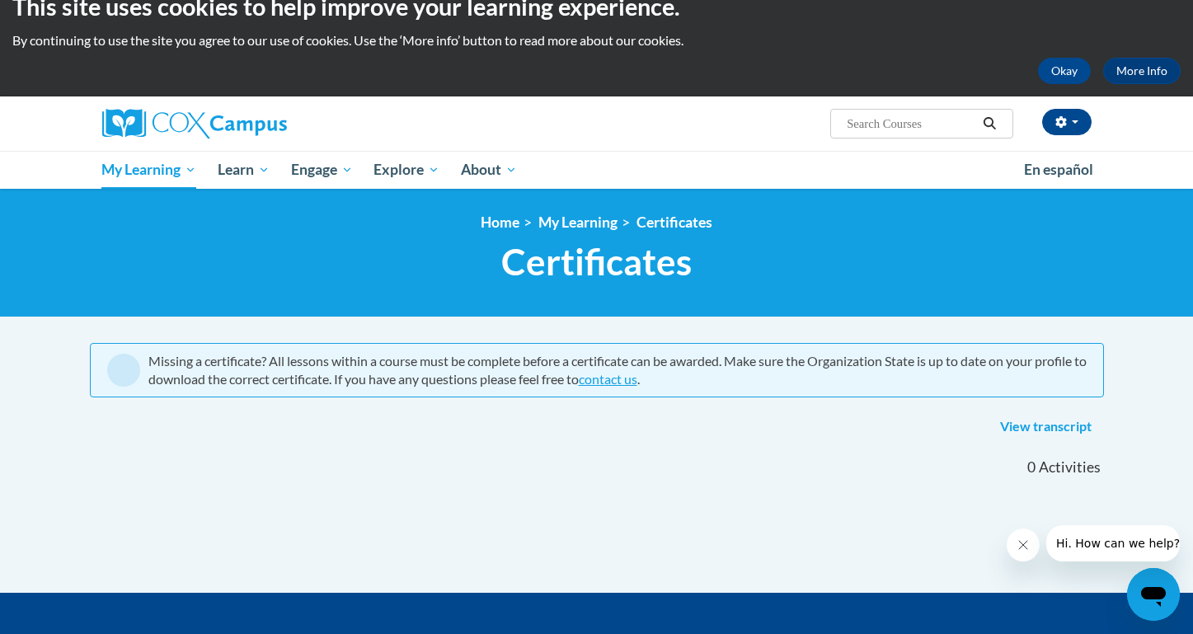
scroll to position [27, 0]
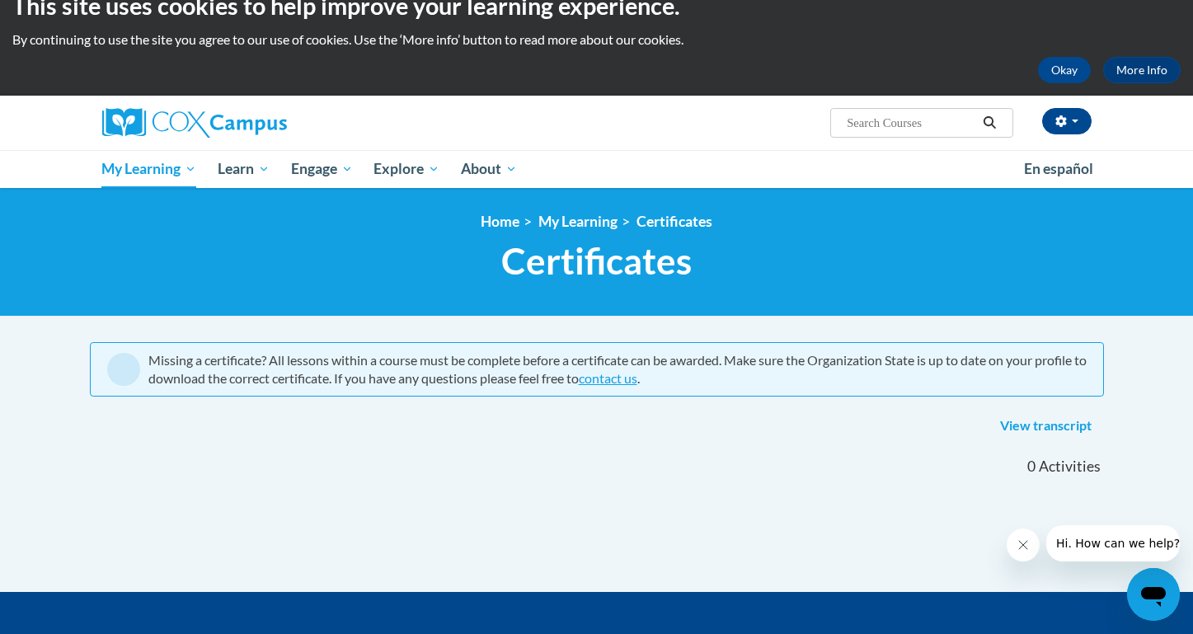
click at [938, 124] on input "Search..." at bounding box center [911, 123] width 132 height 20
type input "phonics"
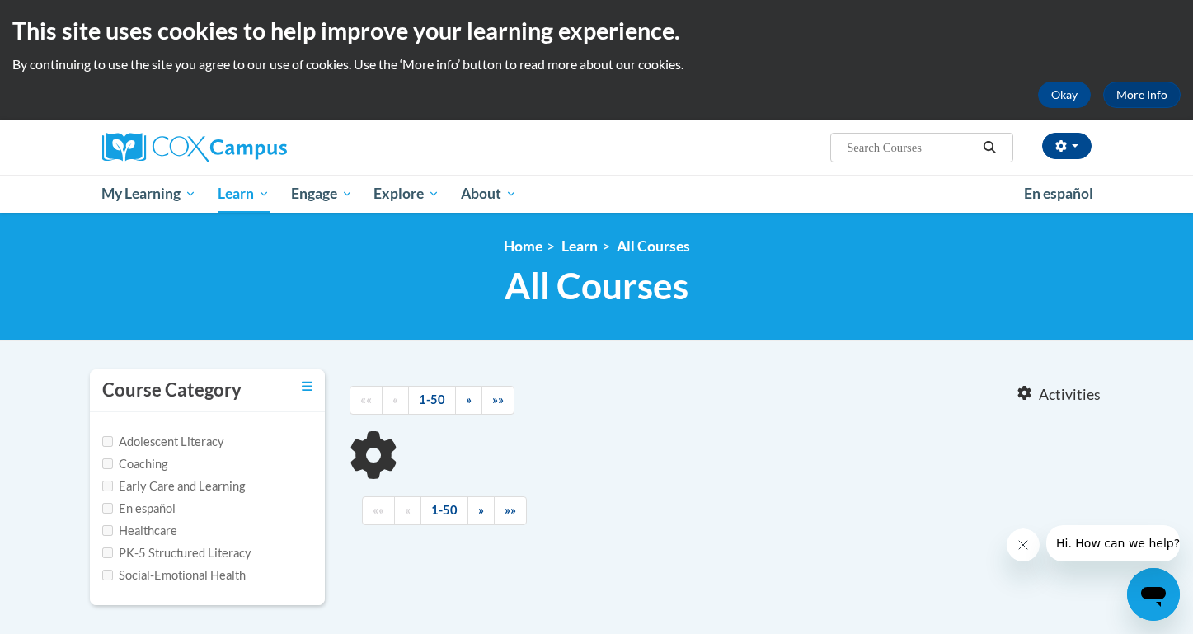
type input "phonics"
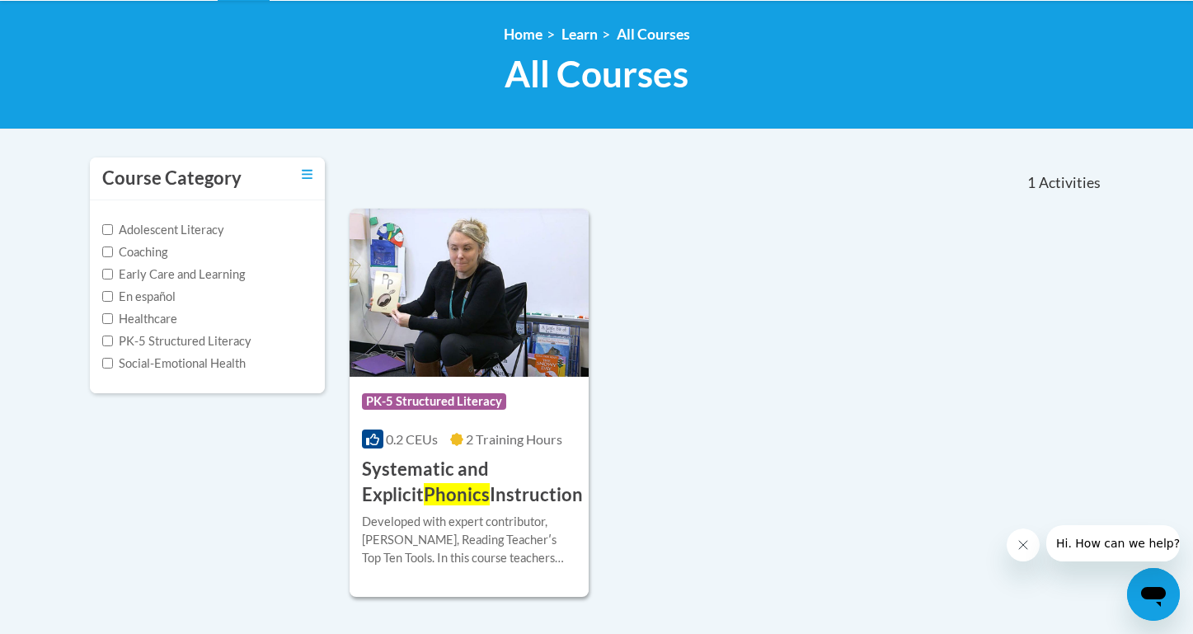
scroll to position [341, 0]
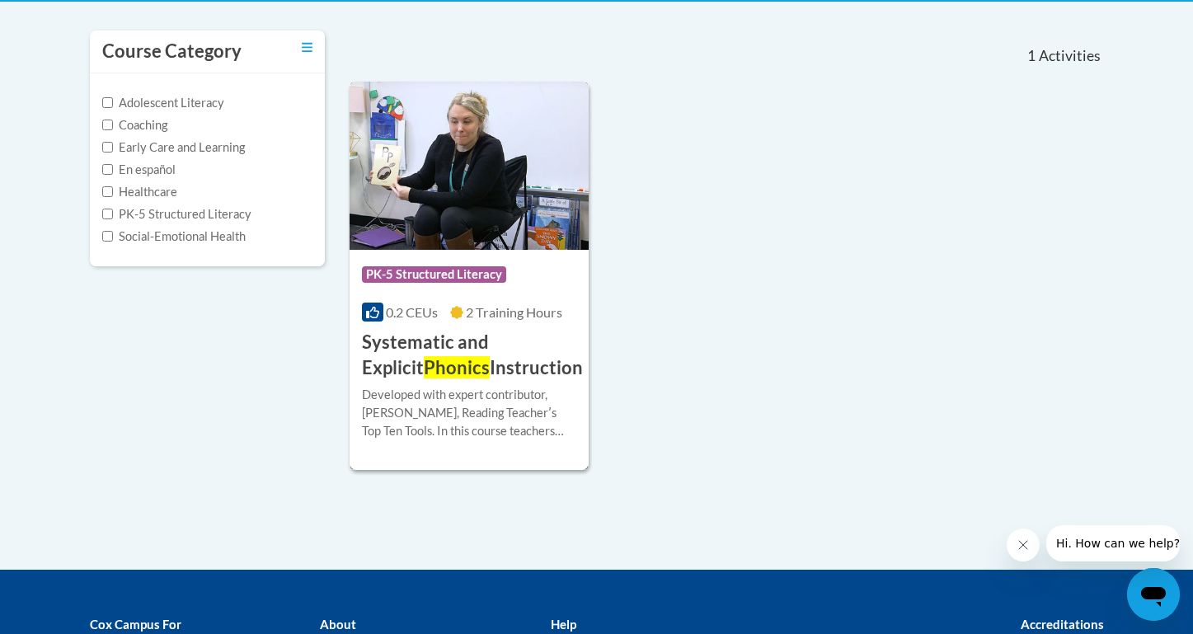
click at [487, 335] on h3 "Systematic and Explicit Phonics Instruction" at bounding box center [472, 355] width 221 height 51
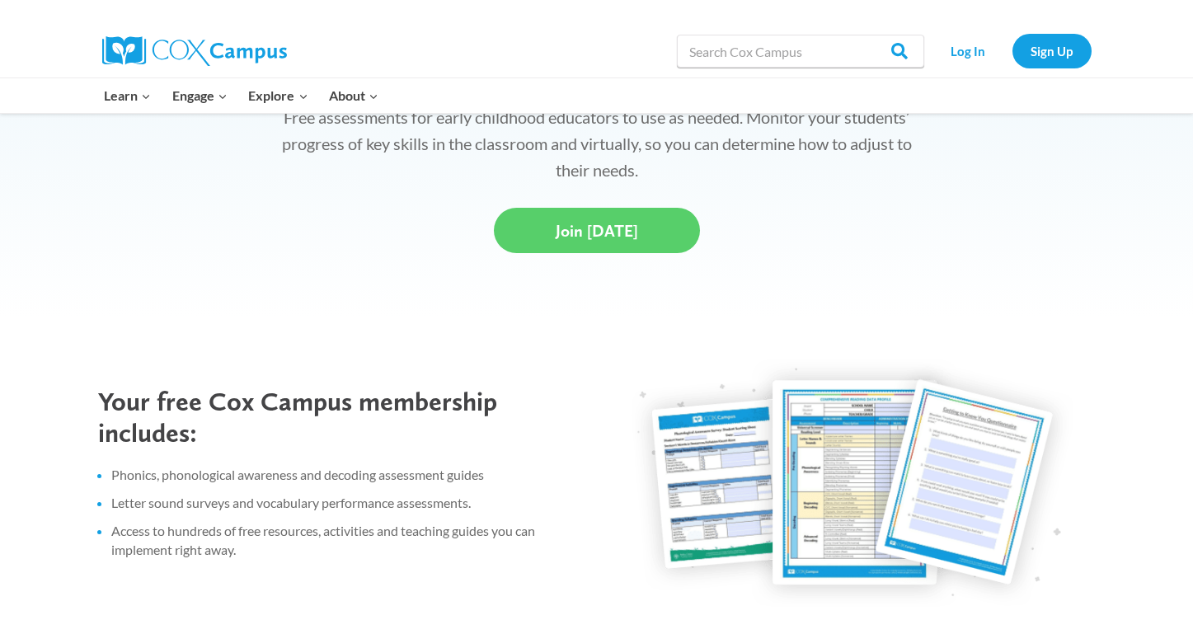
scroll to position [302, 0]
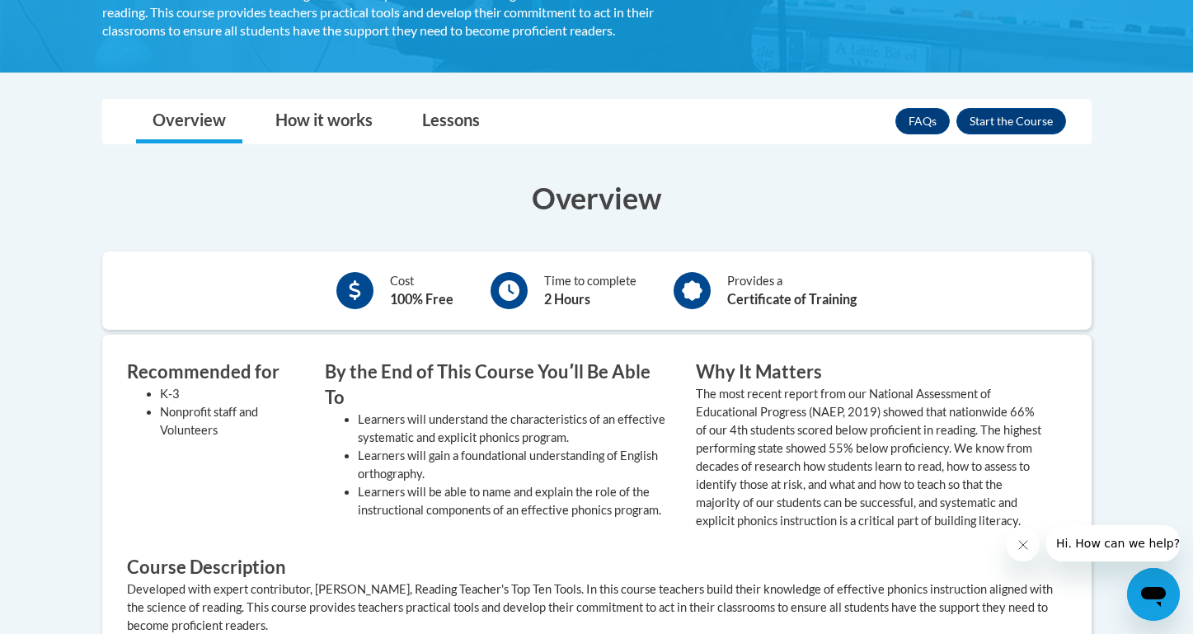
scroll to position [306, 0]
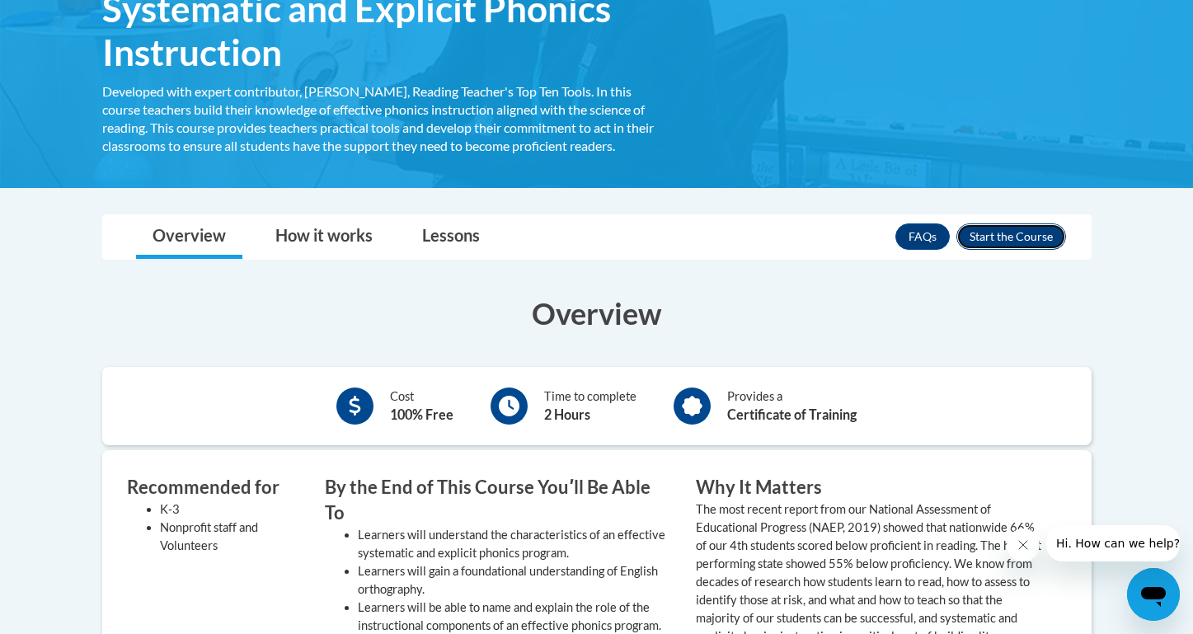
click at [987, 240] on button "Enroll" at bounding box center [1011, 236] width 110 height 26
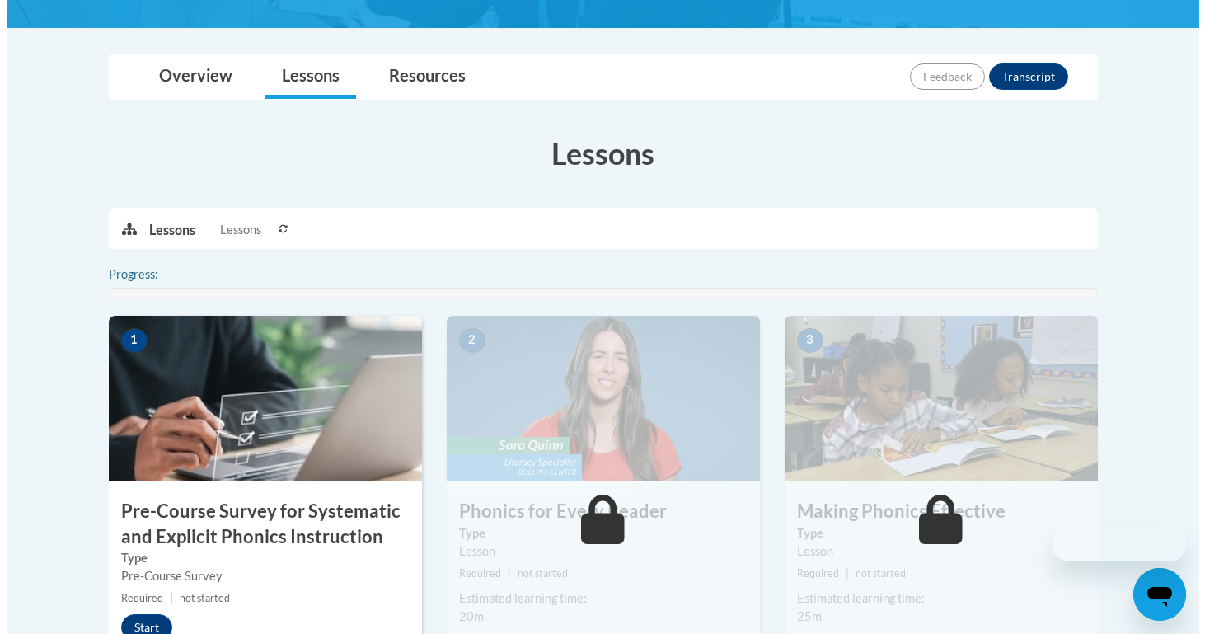
scroll to position [401, 0]
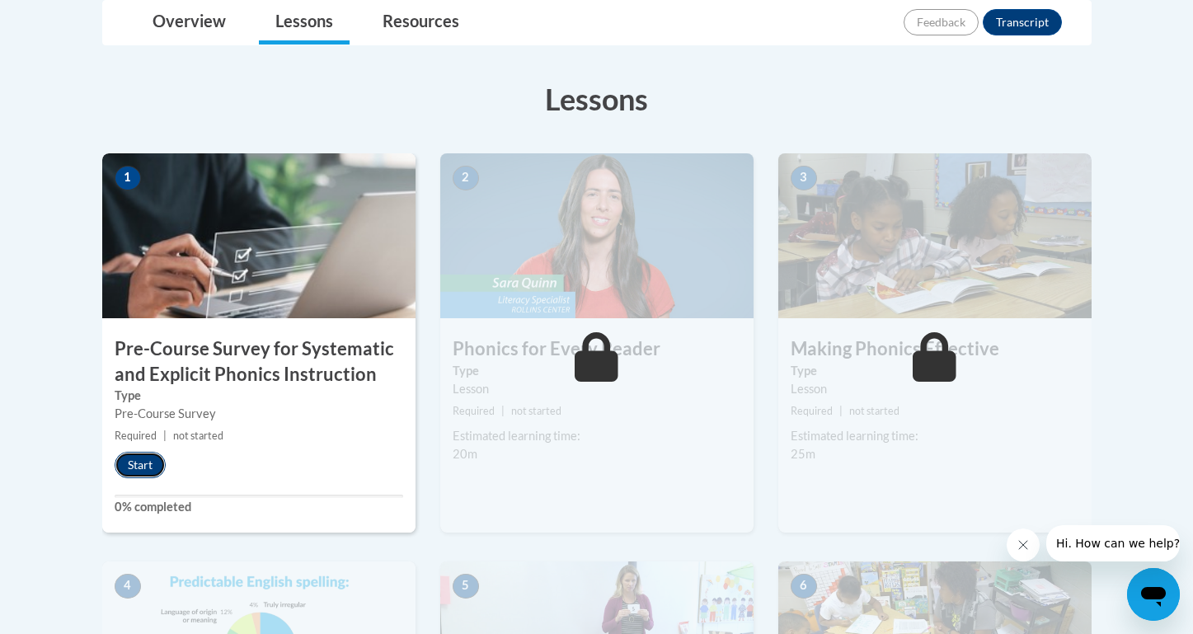
click at [159, 462] on button "Start" at bounding box center [140, 465] width 51 height 26
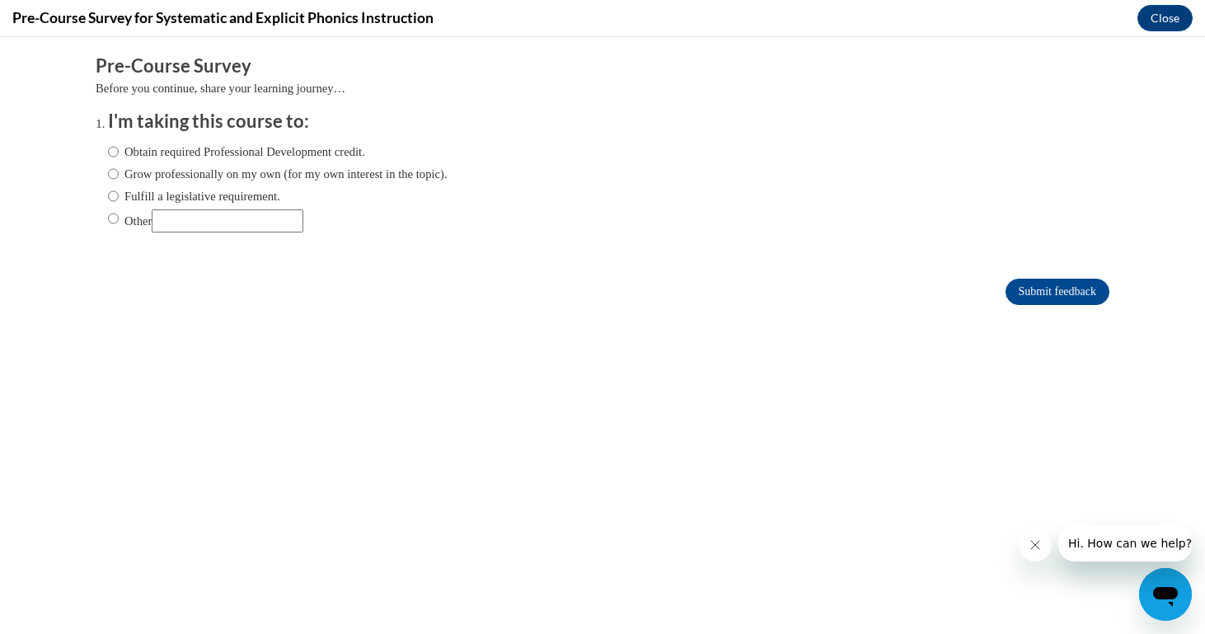
scroll to position [0, 0]
click at [285, 155] on label "Obtain required Professional Development credit." at bounding box center [236, 152] width 257 height 18
click at [119, 155] on input "Obtain required Professional Development credit." at bounding box center [113, 152] width 11 height 18
radio input "true"
click at [1019, 288] on input "Submit feedback" at bounding box center [1057, 292] width 104 height 26
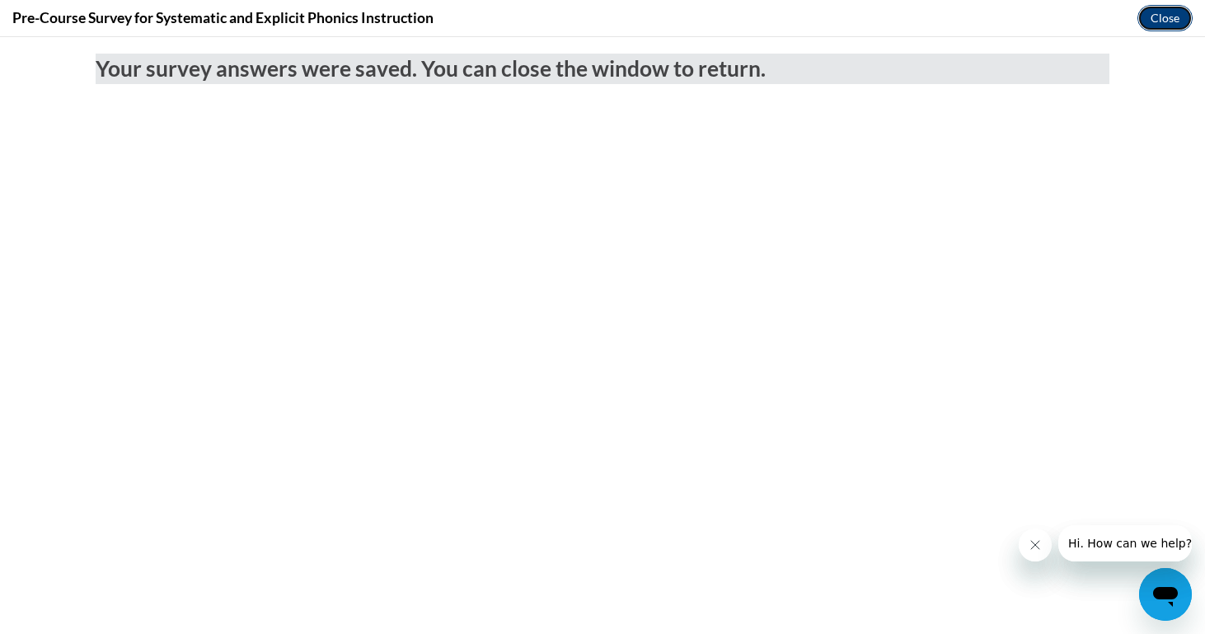
click at [1165, 10] on button "Close" at bounding box center [1164, 18] width 55 height 26
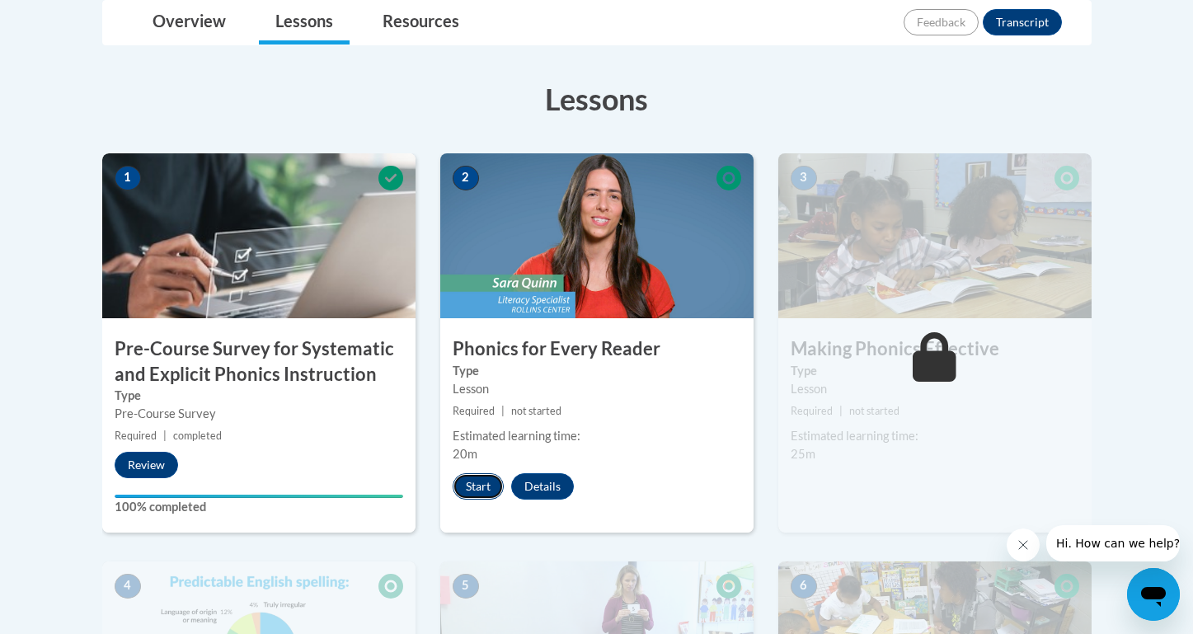
click at [470, 476] on button "Start" at bounding box center [477, 486] width 51 height 26
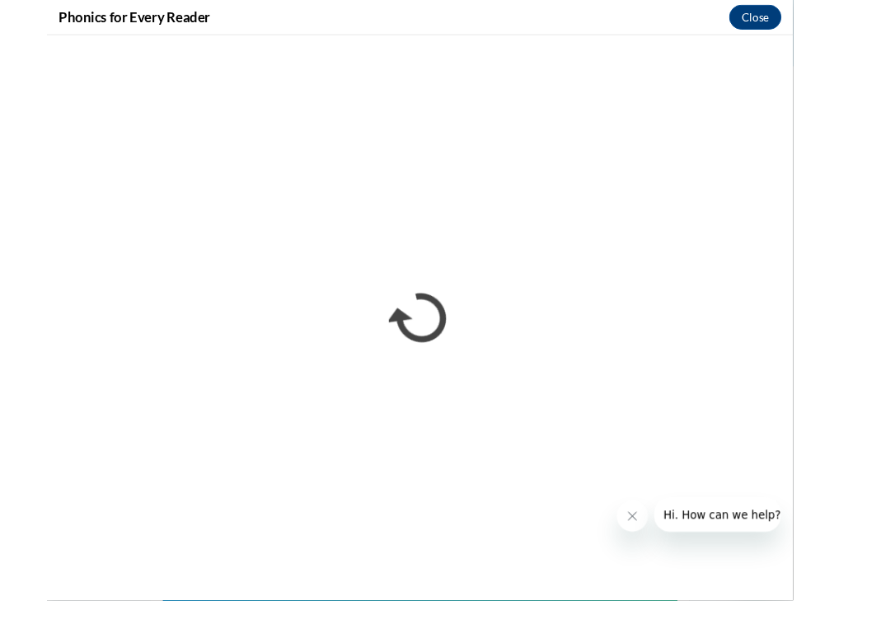
scroll to position [401, 0]
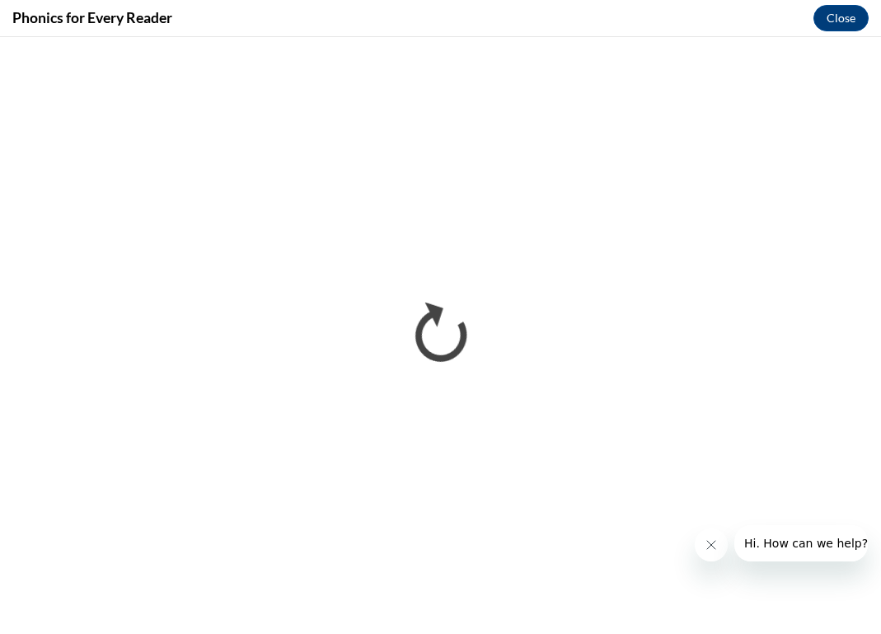
click at [703, 534] on button "Close message from company" at bounding box center [711, 544] width 33 height 33
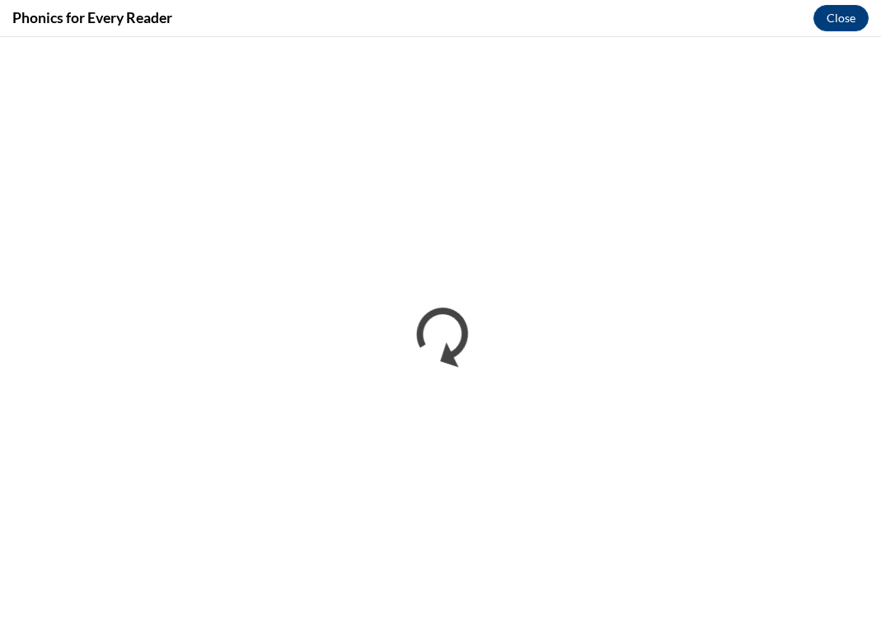
scroll to position [0, 0]
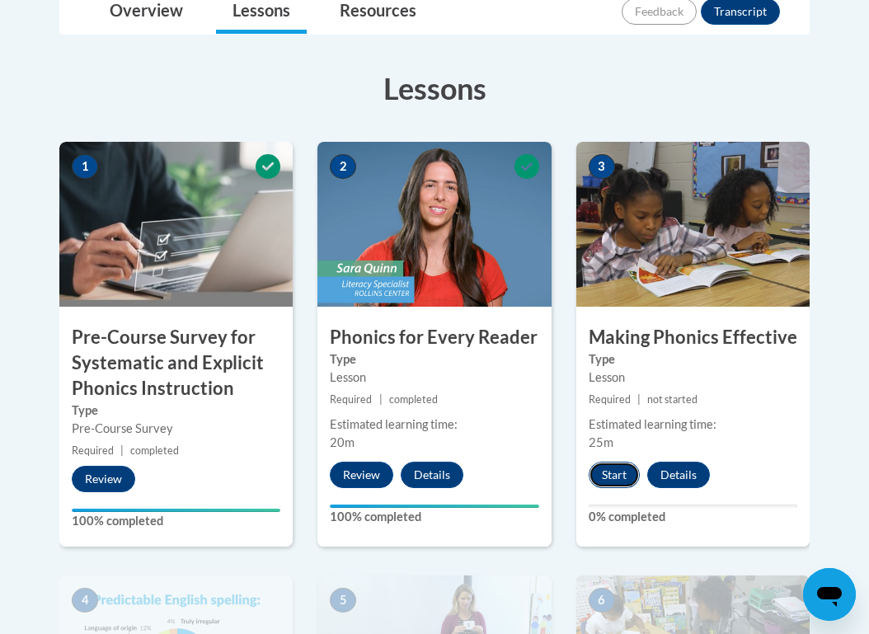
click at [604, 476] on button "Start" at bounding box center [613, 475] width 51 height 26
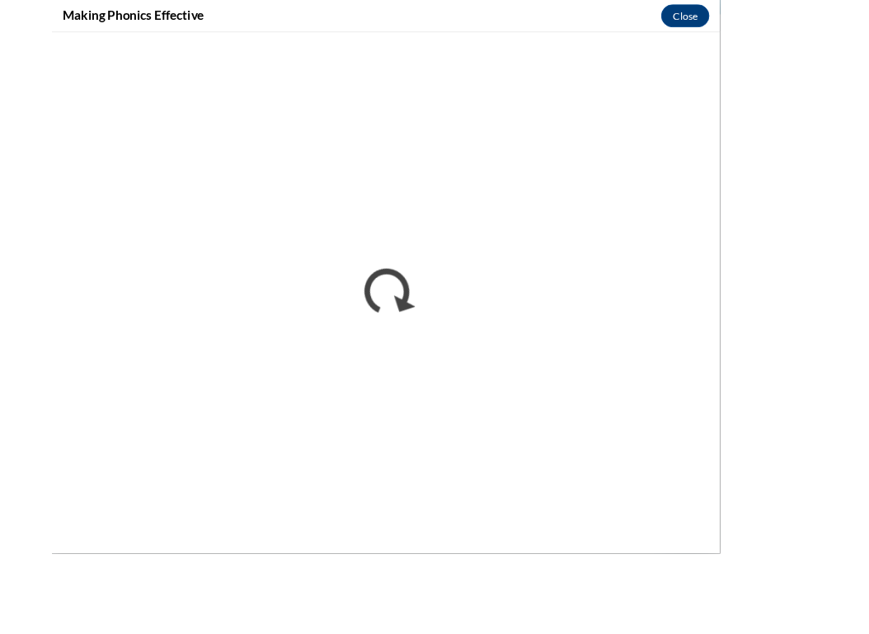
scroll to position [454, 0]
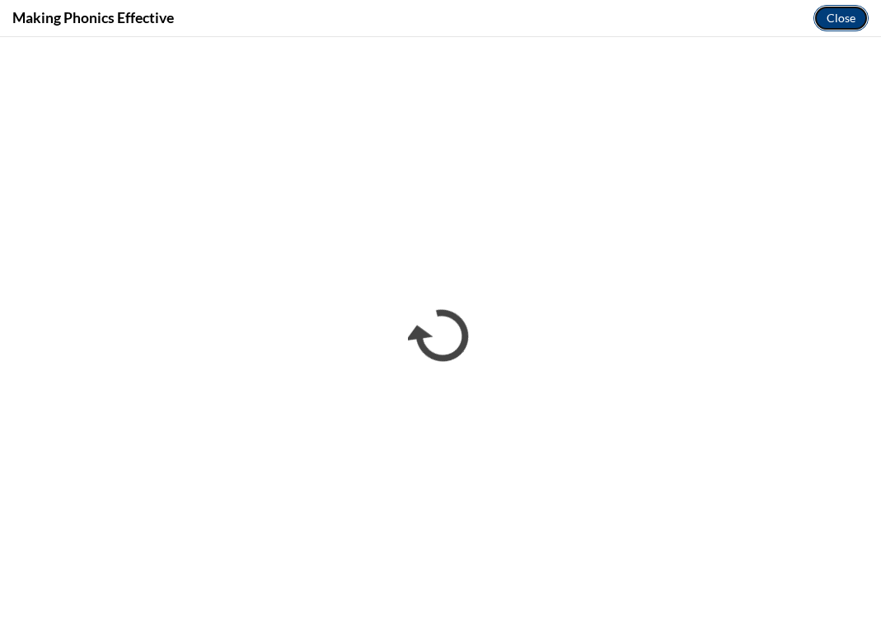
click at [836, 22] on button "Close" at bounding box center [840, 18] width 55 height 26
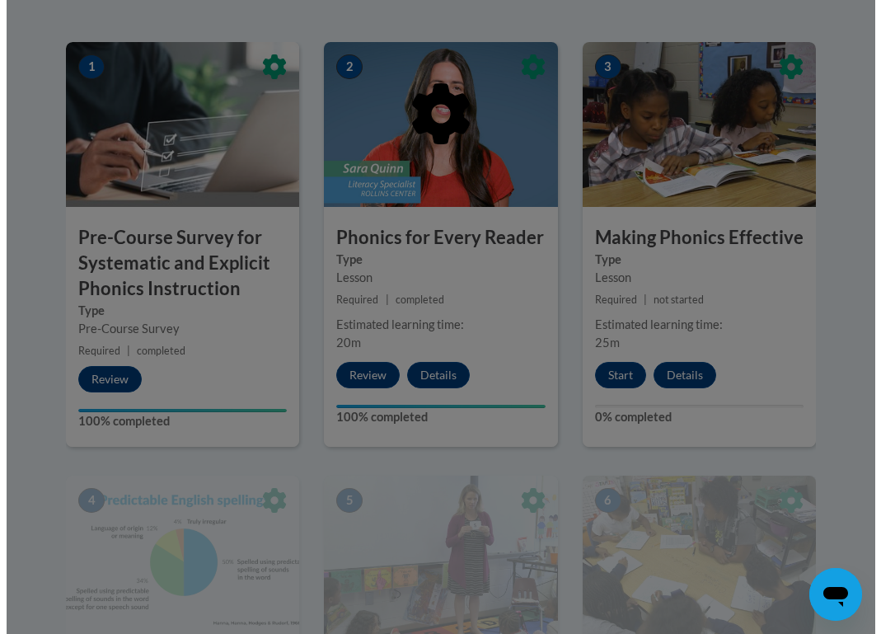
scroll to position [840, 0]
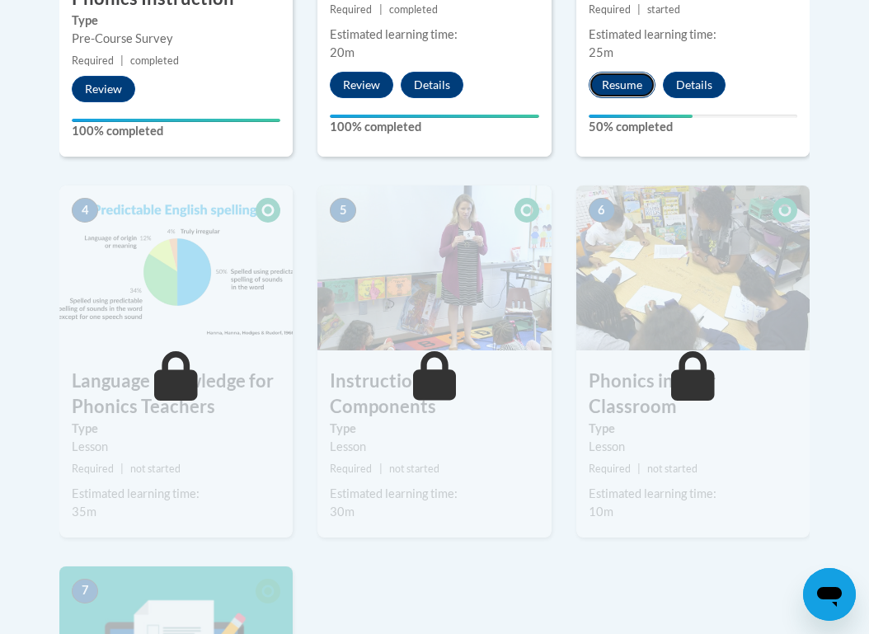
click at [617, 83] on button "Resume" at bounding box center [621, 85] width 67 height 26
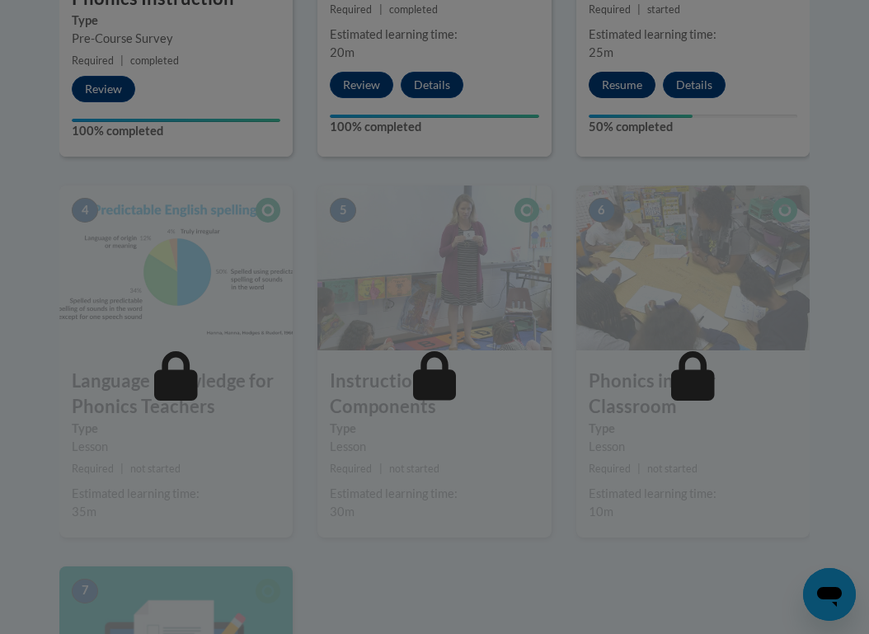
click at [617, 83] on div at bounding box center [434, 317] width 869 height 634
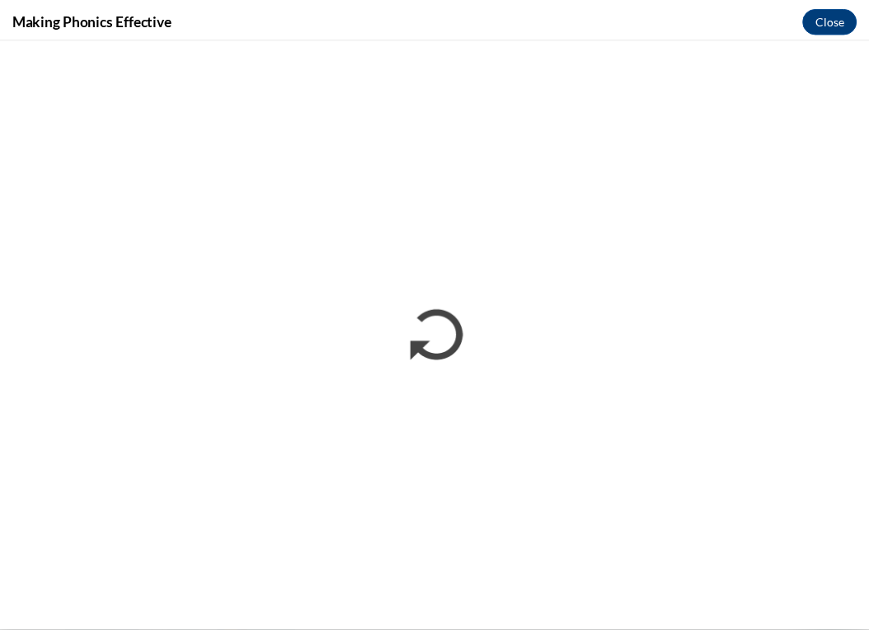
scroll to position [0, 0]
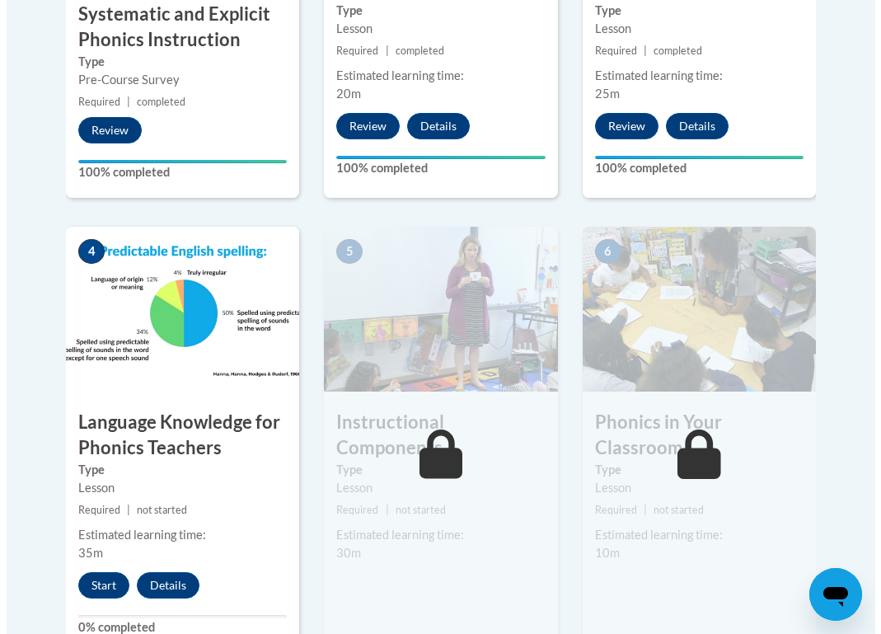
scroll to position [843, 0]
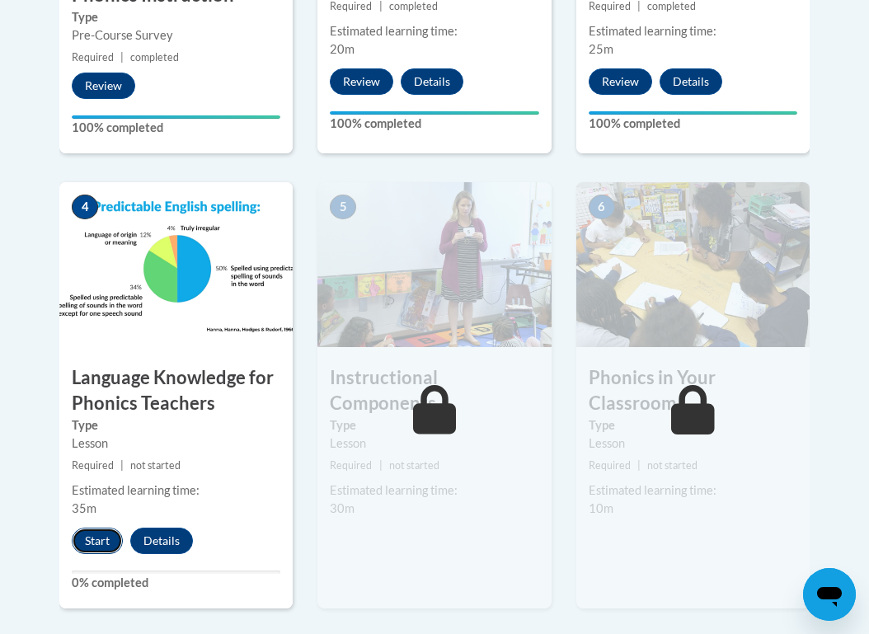
click at [90, 534] on button "Start" at bounding box center [97, 540] width 51 height 26
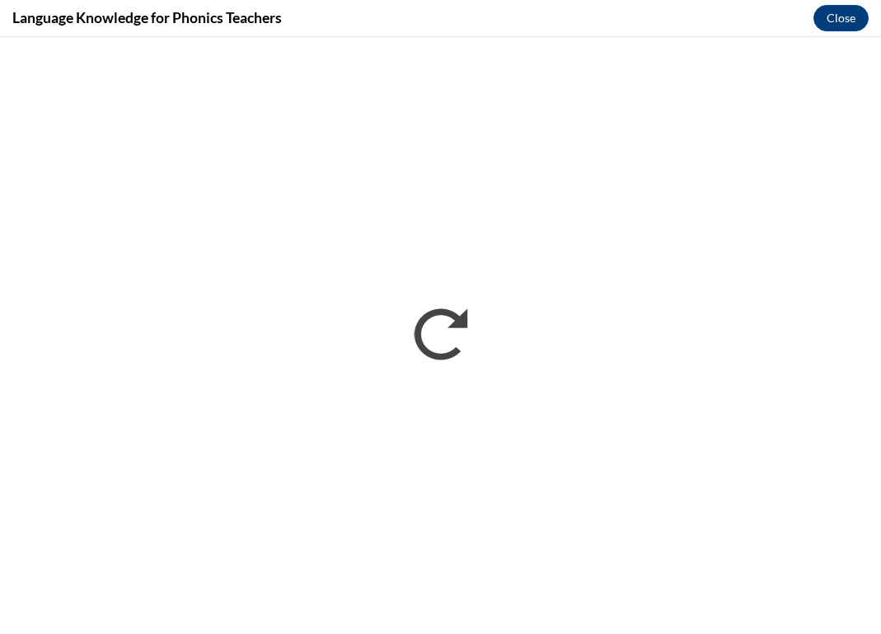
scroll to position [0, 0]
